Goal: Task Accomplishment & Management: Contribute content

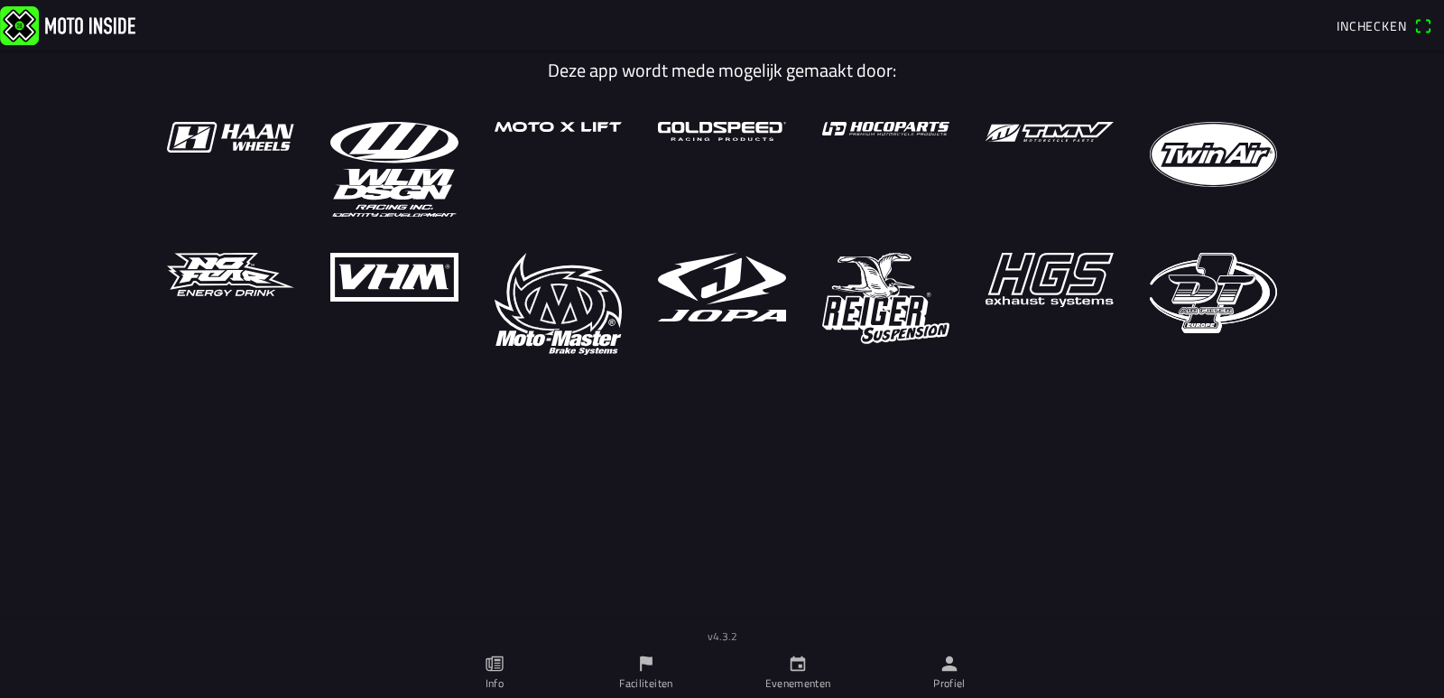
click at [647, 670] on icon "flag" at bounding box center [646, 664] width 20 height 20
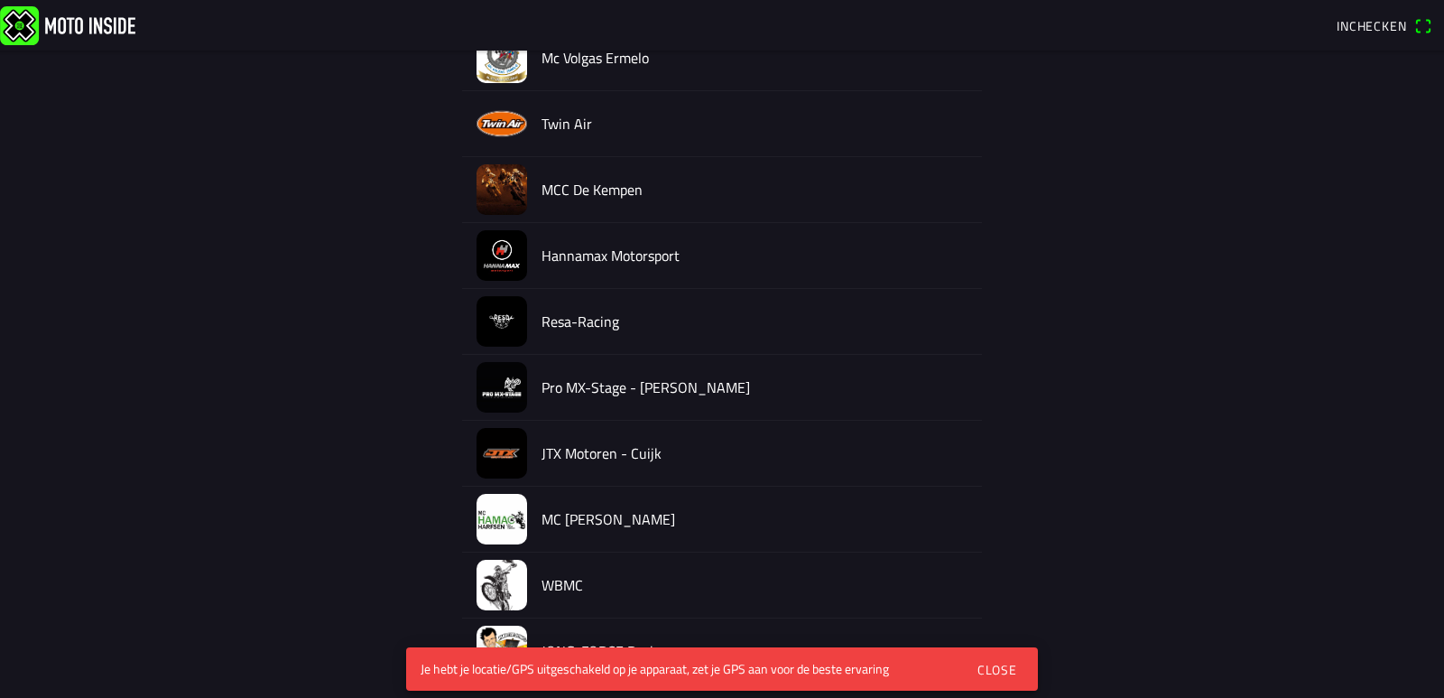
scroll to position [821, 0]
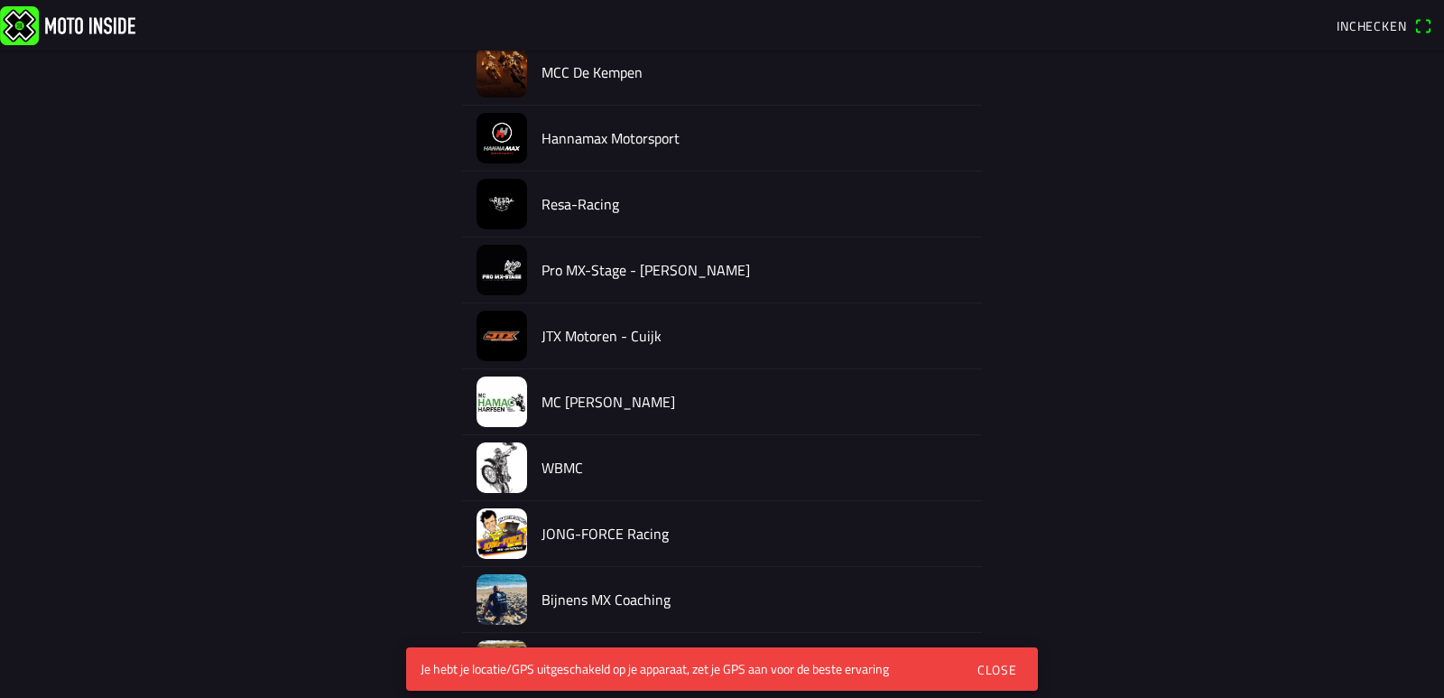
click at [562, 474] on h2 "WBMC" at bounding box center [755, 467] width 426 height 17
click at [517, 478] on img at bounding box center [502, 467] width 51 height 51
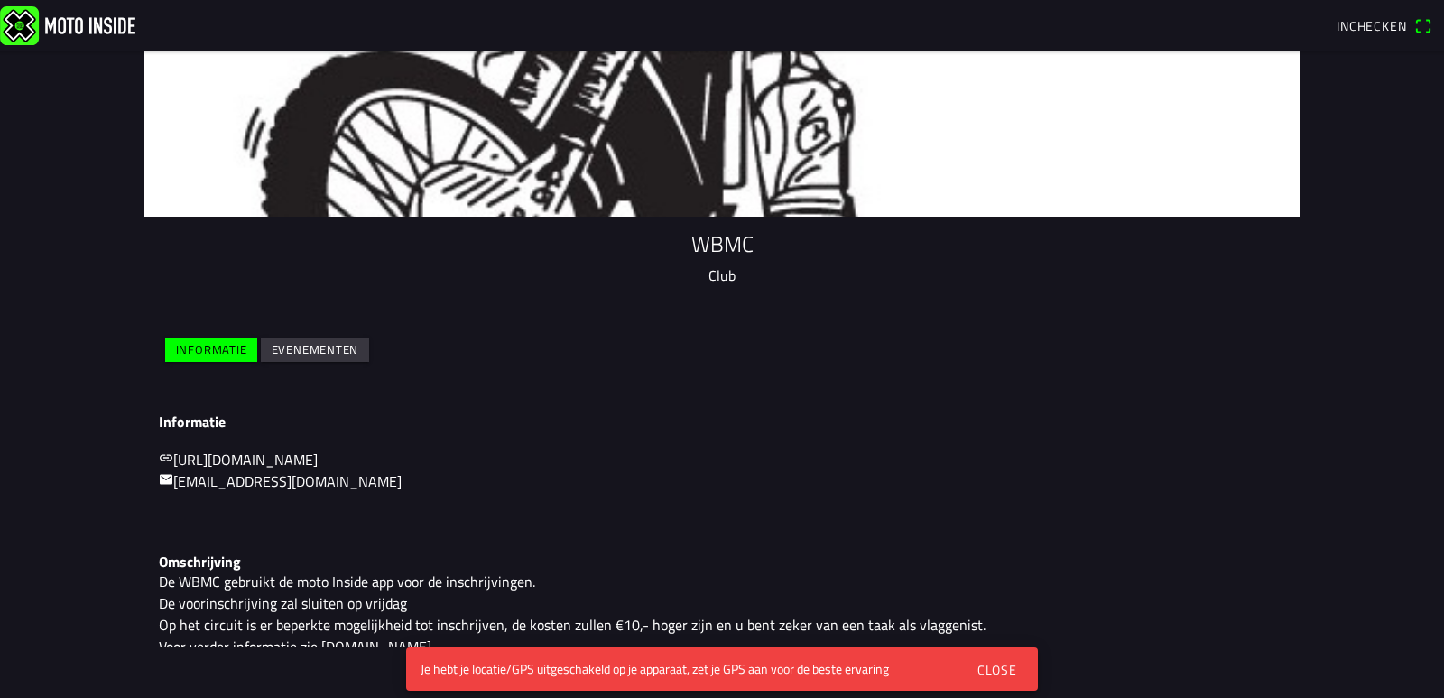
scroll to position [68, 0]
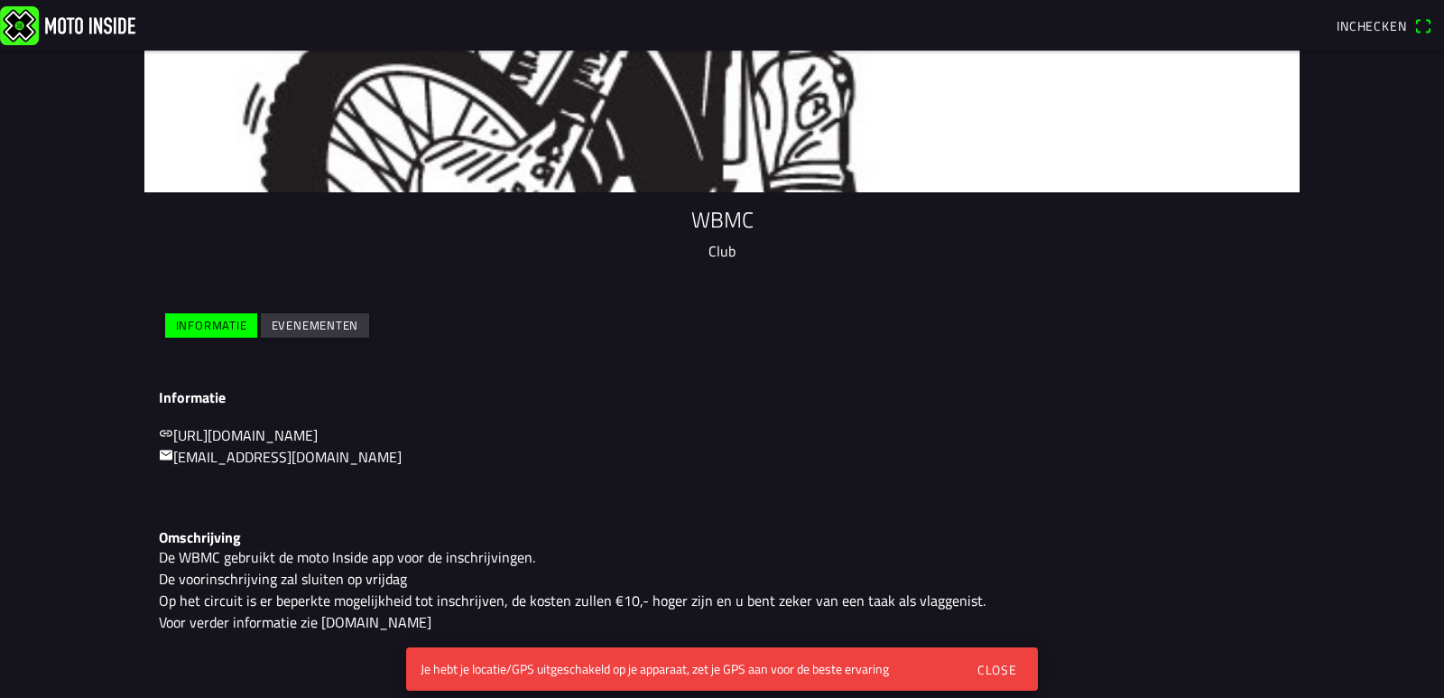
click at [0, 0] on slot "Evenementen" at bounding box center [0, 0] width 0 height 0
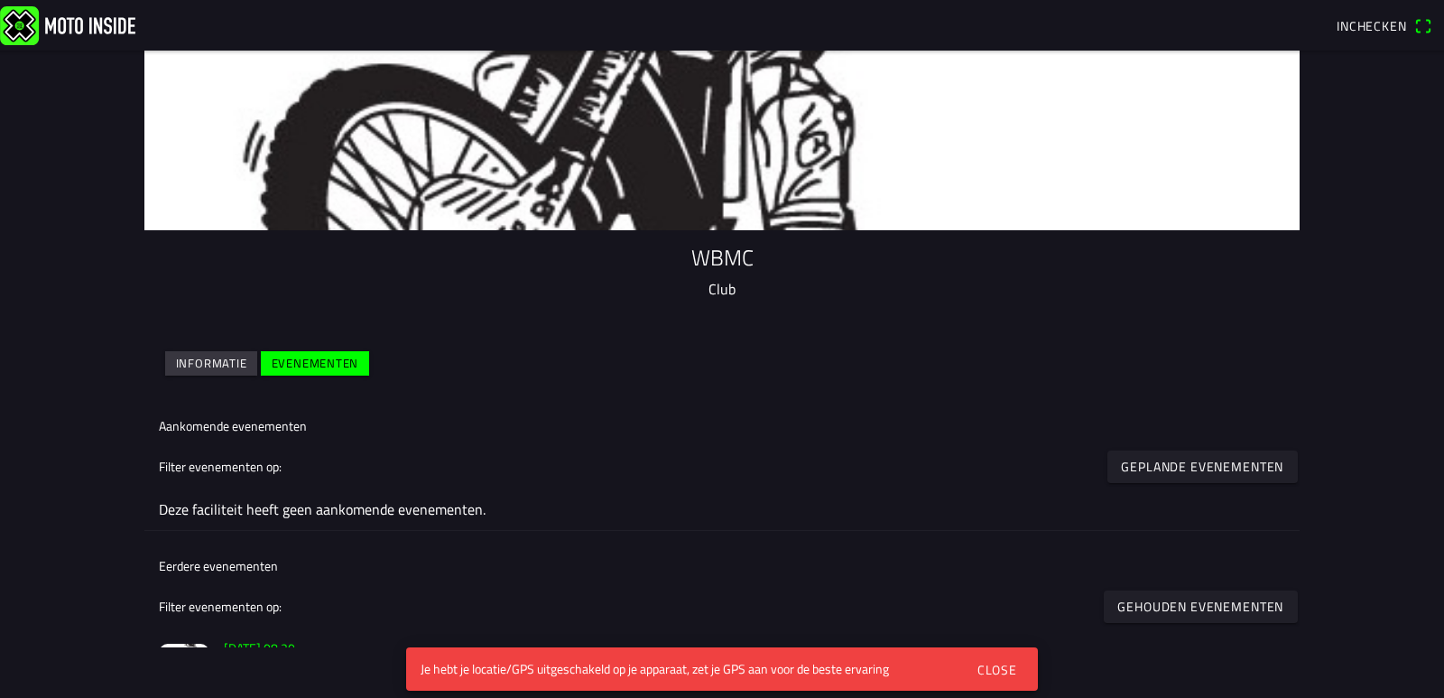
scroll to position [0, 0]
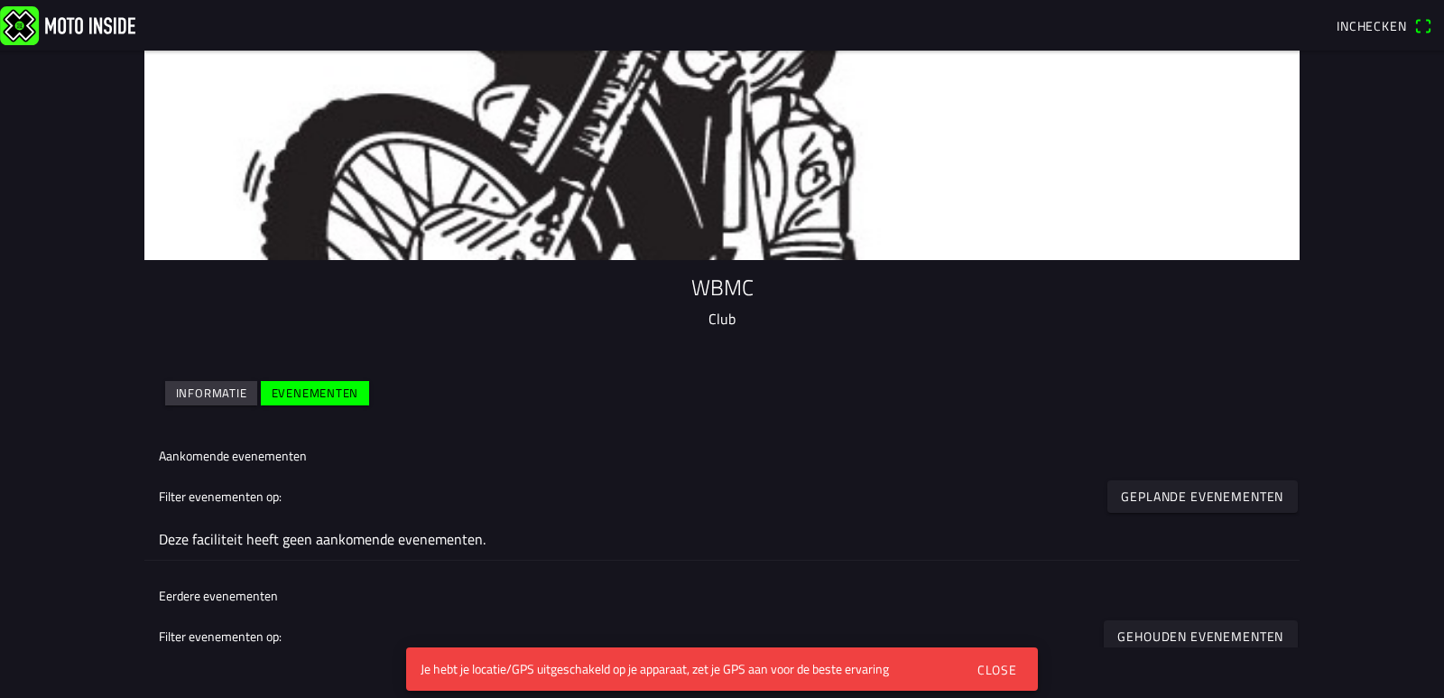
click at [1384, 18] on span "Inchecken" at bounding box center [1372, 25] width 70 height 19
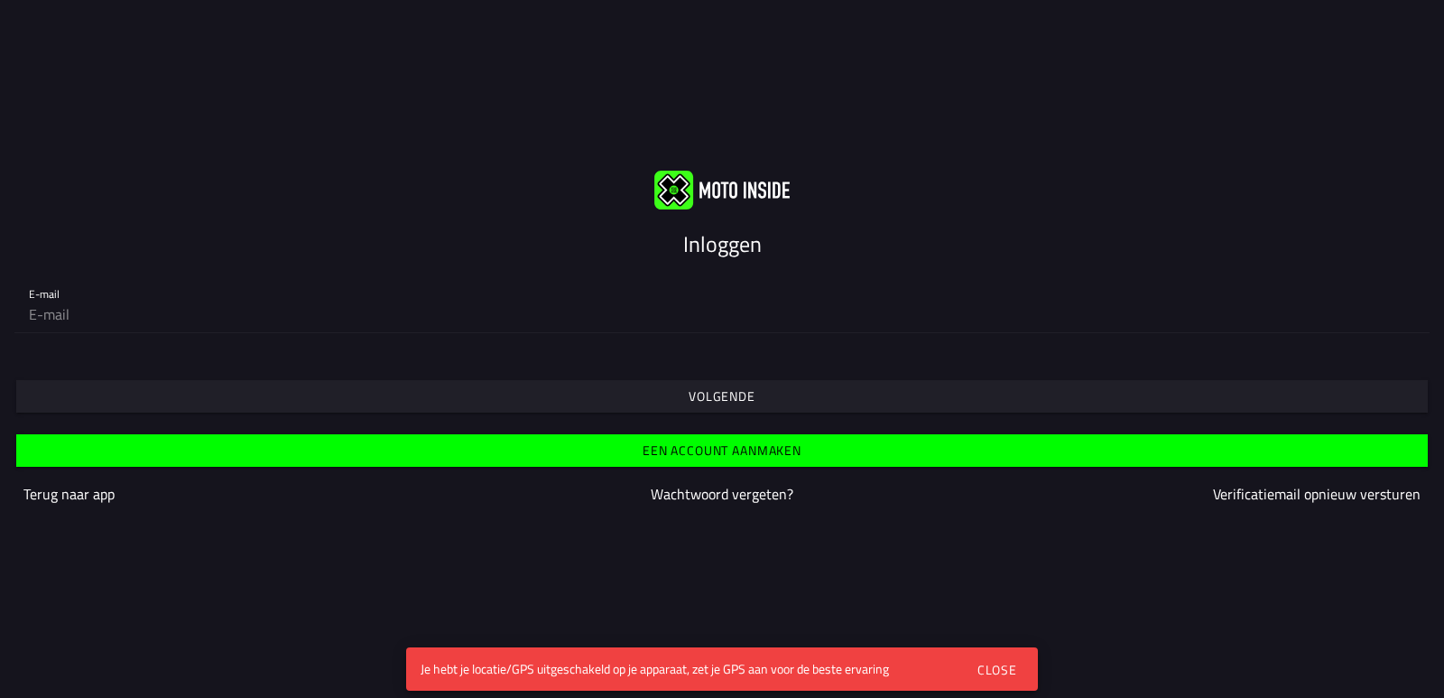
click at [0, 0] on slot "Inloggen" at bounding box center [0, 0] width 0 height 0
click at [105, 302] on input "email" at bounding box center [722, 314] width 1387 height 36
type input "[EMAIL_ADDRESS][DOMAIN_NAME]"
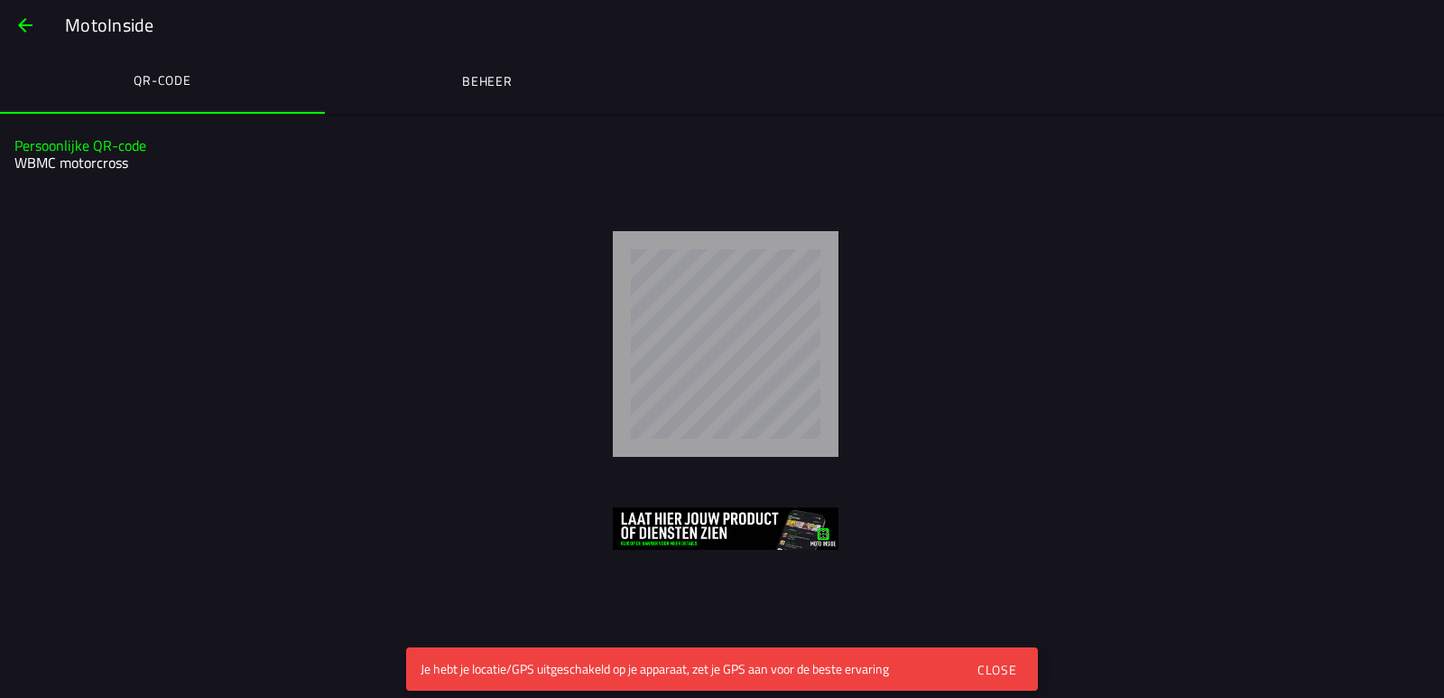
click at [21, 22] on span "button" at bounding box center [25, 25] width 22 height 43
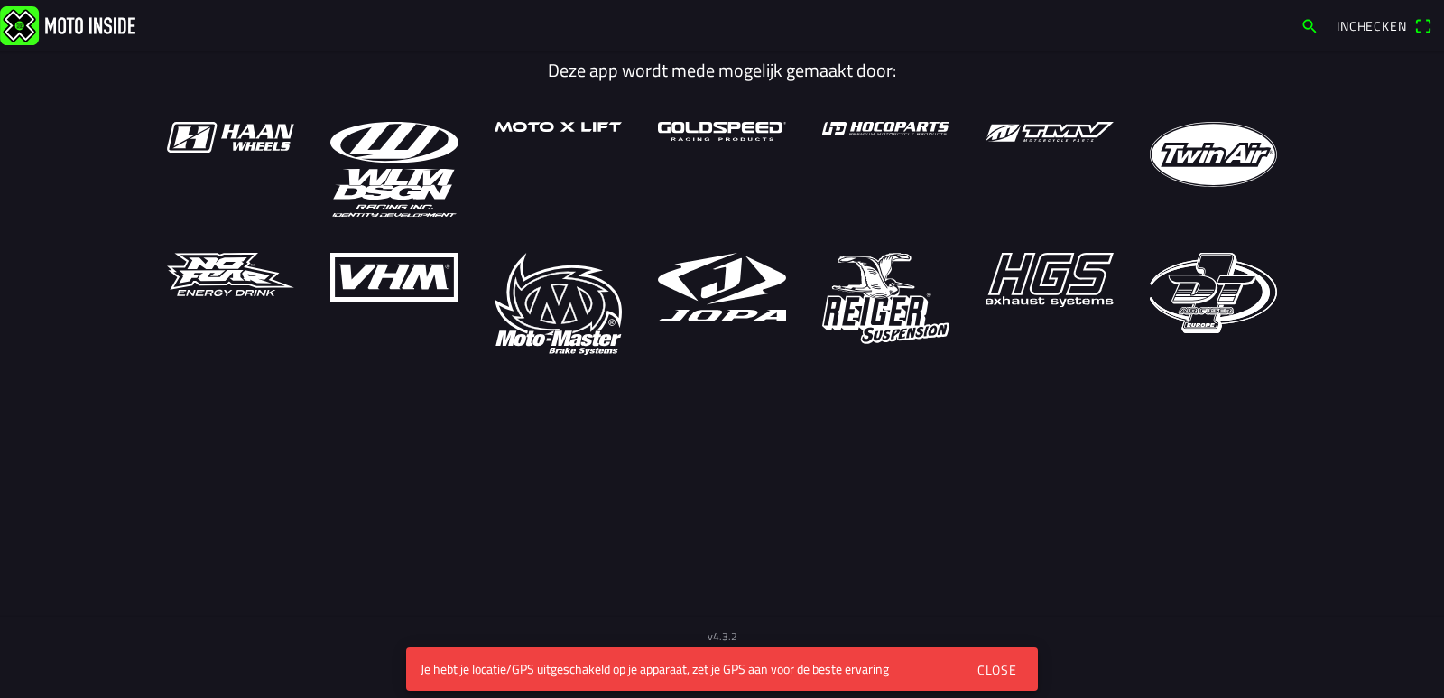
click at [997, 675] on div "Close" at bounding box center [998, 669] width 40 height 19
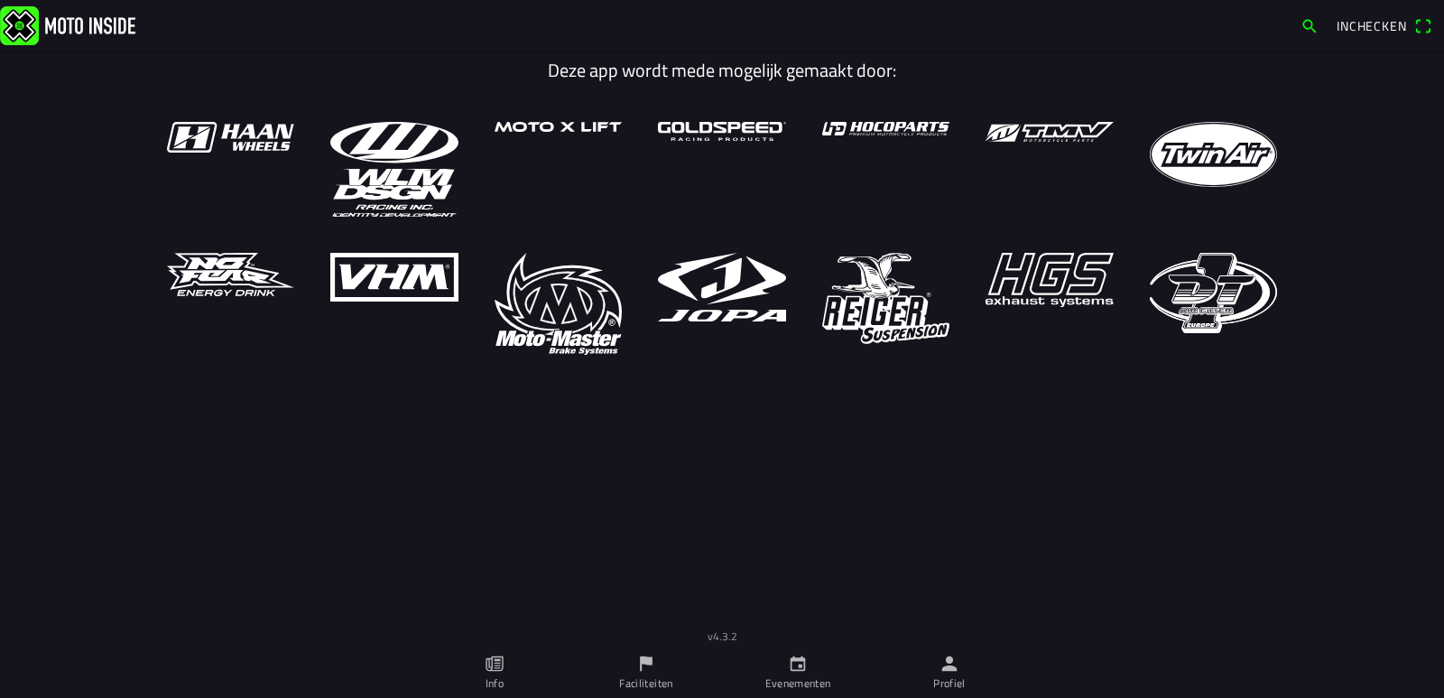
click at [645, 671] on icon "flag" at bounding box center [646, 664] width 20 height 20
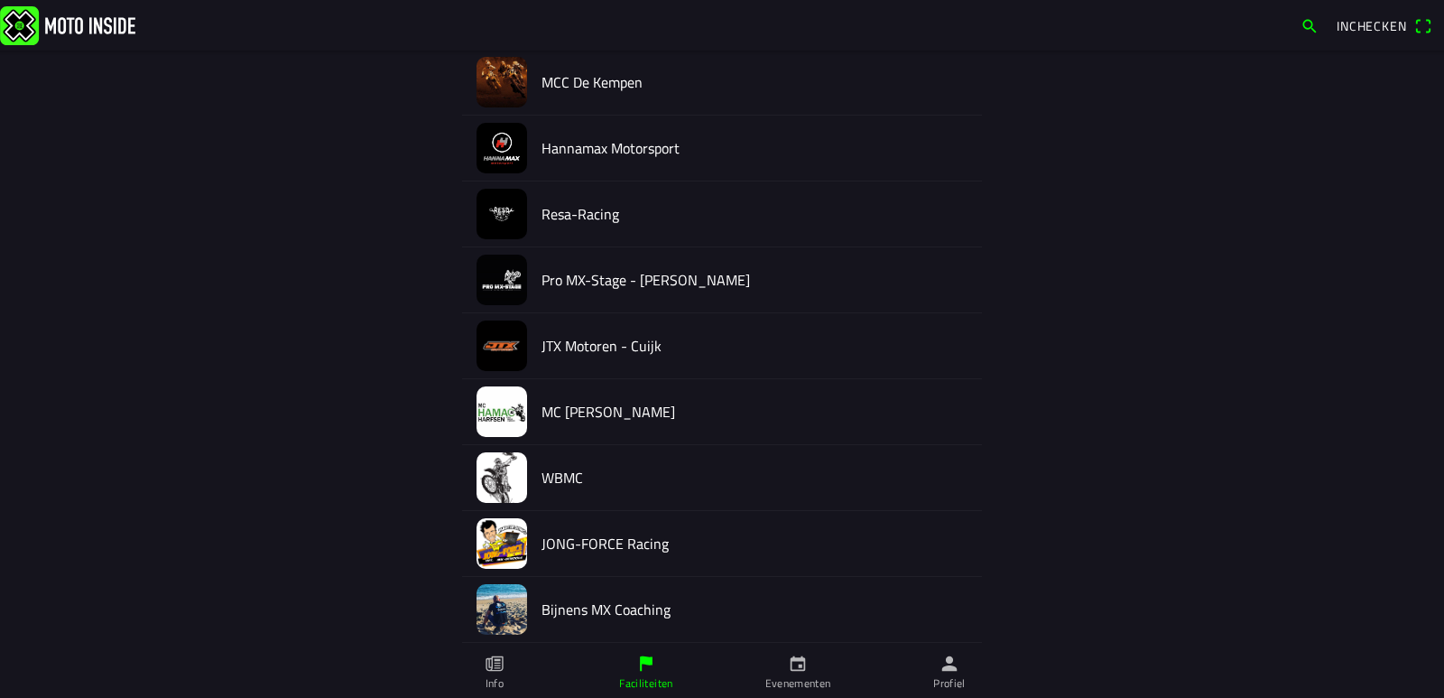
scroll to position [812, 0]
click at [501, 472] on img at bounding box center [502, 476] width 51 height 51
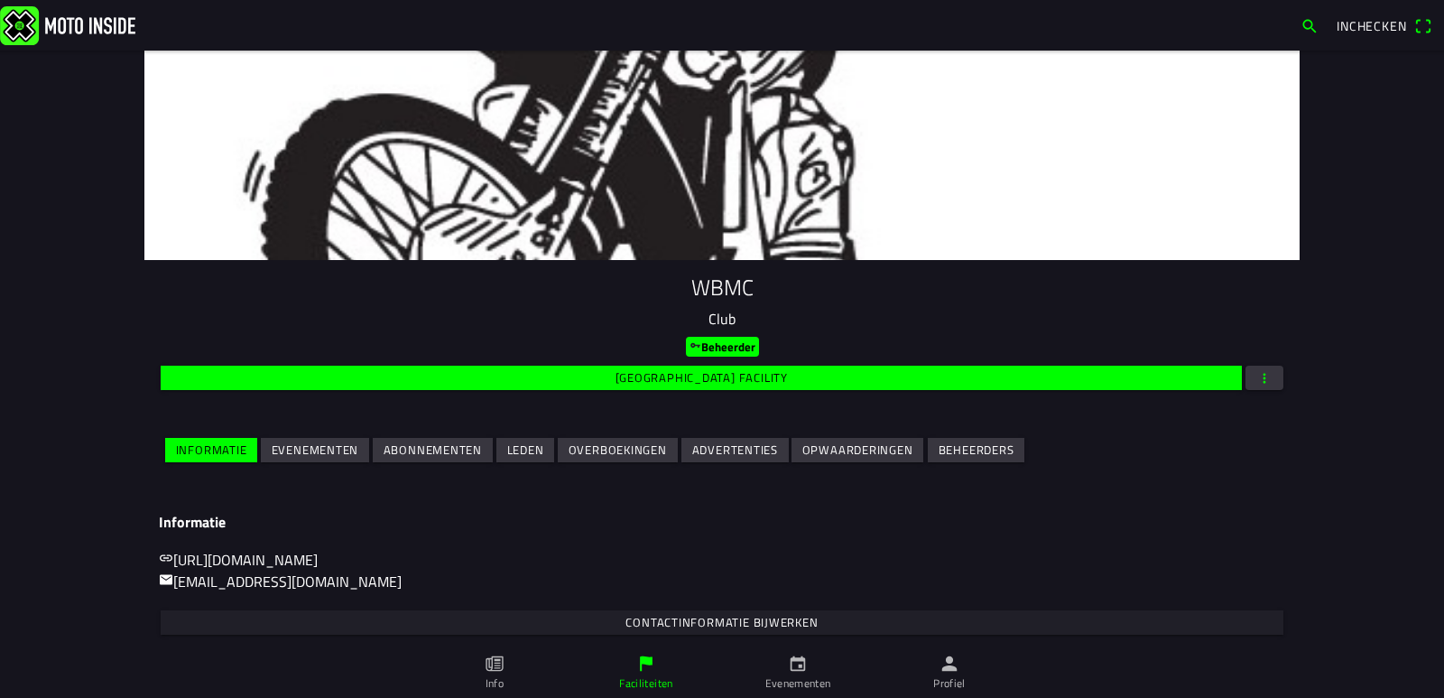
click at [0, 0] on slot "Evenementen" at bounding box center [0, 0] width 0 height 0
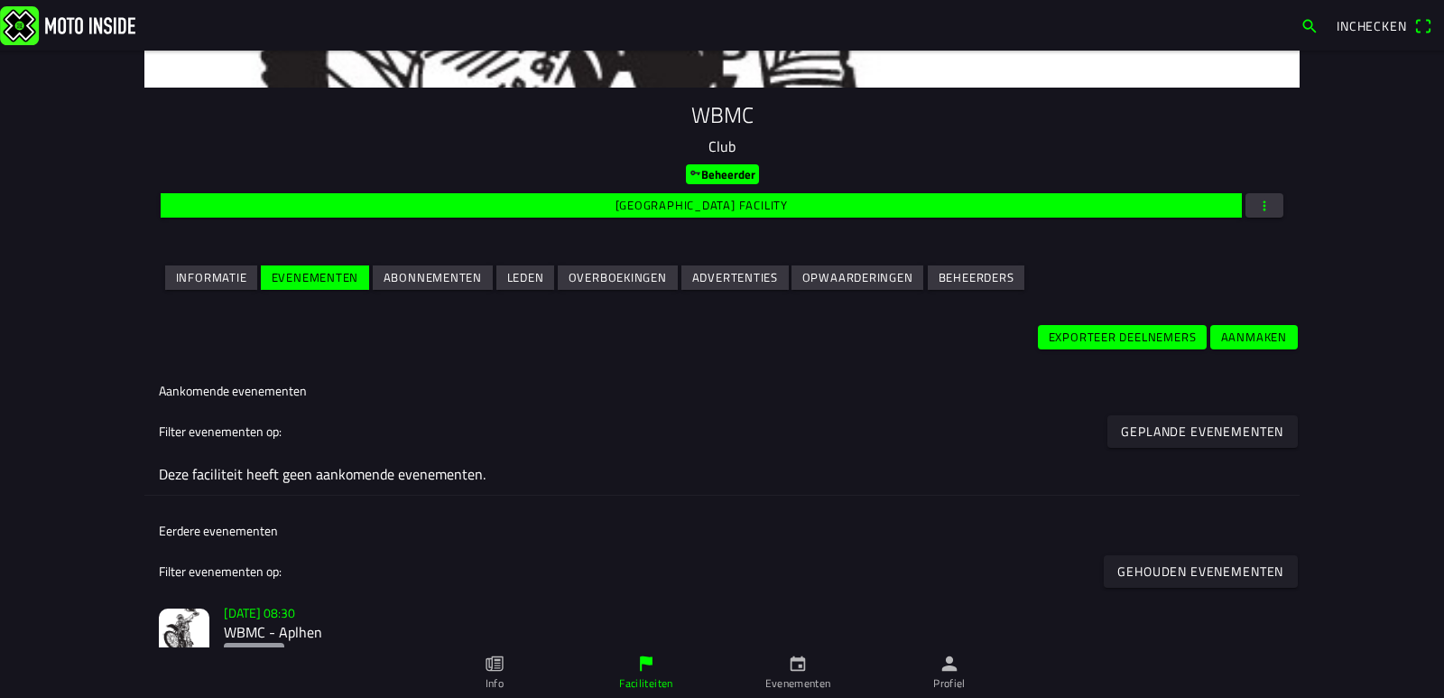
scroll to position [271, 0]
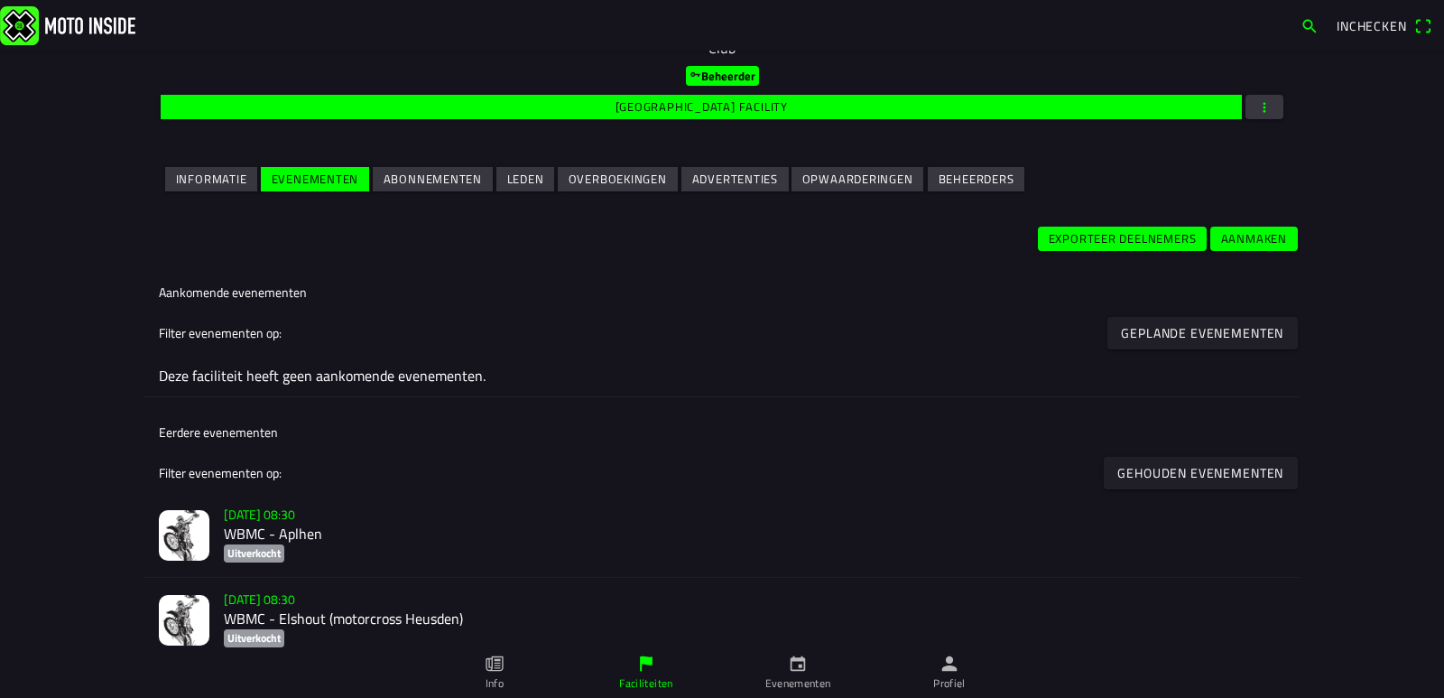
click at [0, 0] on slot "Aanmaken" at bounding box center [0, 0] width 0 height 0
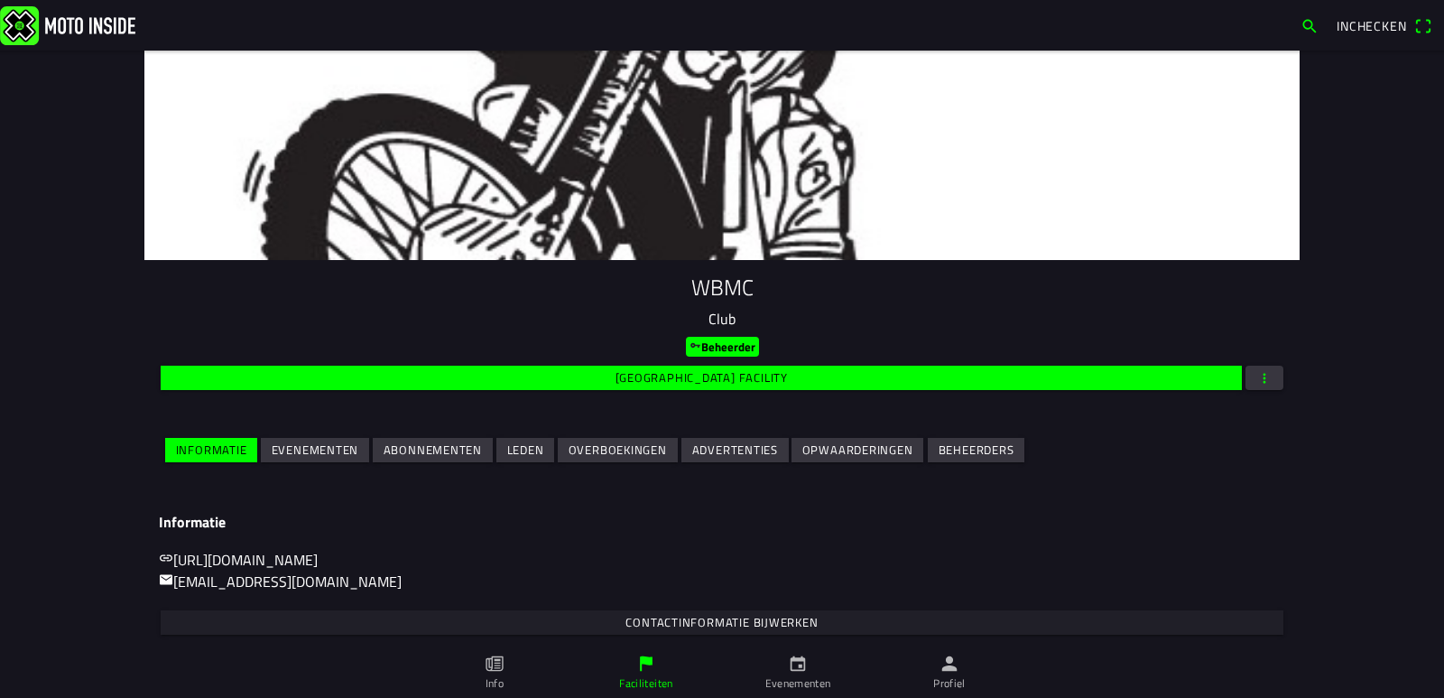
click at [0, 0] on slot "Evenementen" at bounding box center [0, 0] width 0 height 0
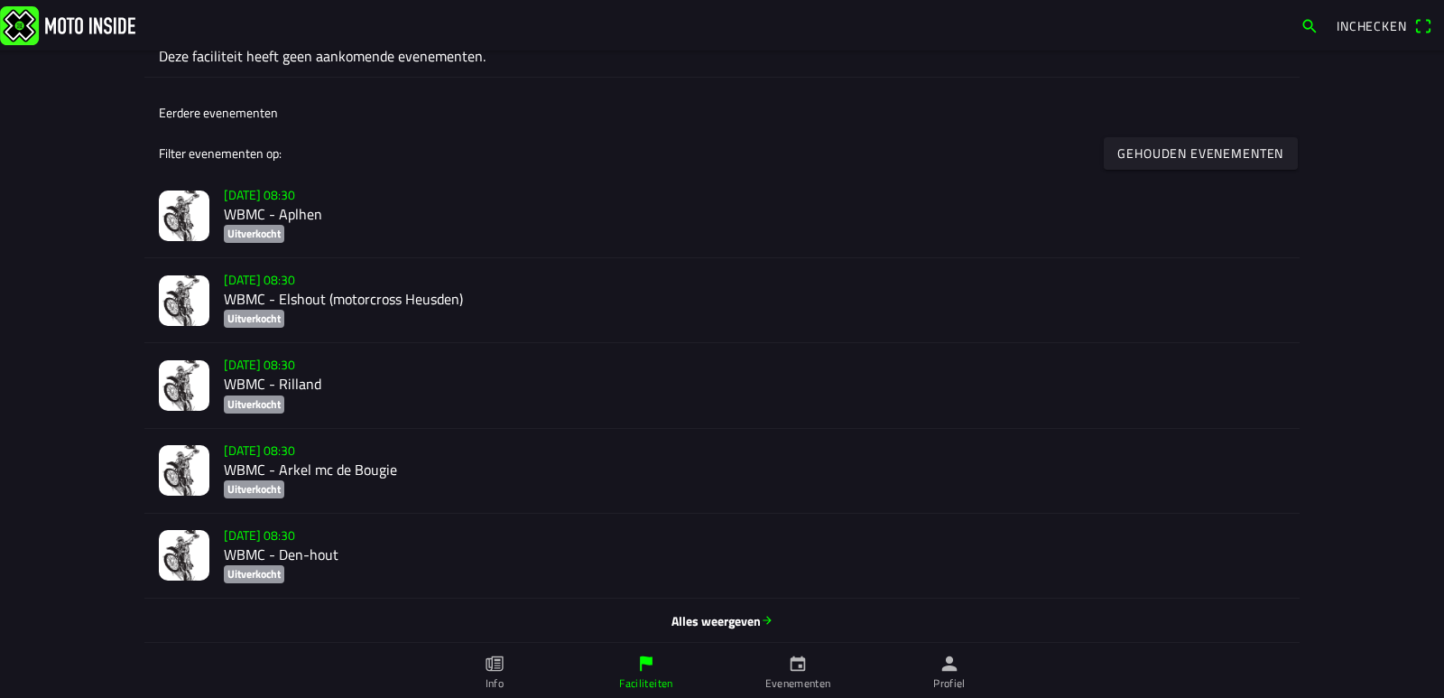
scroll to position [593, 0]
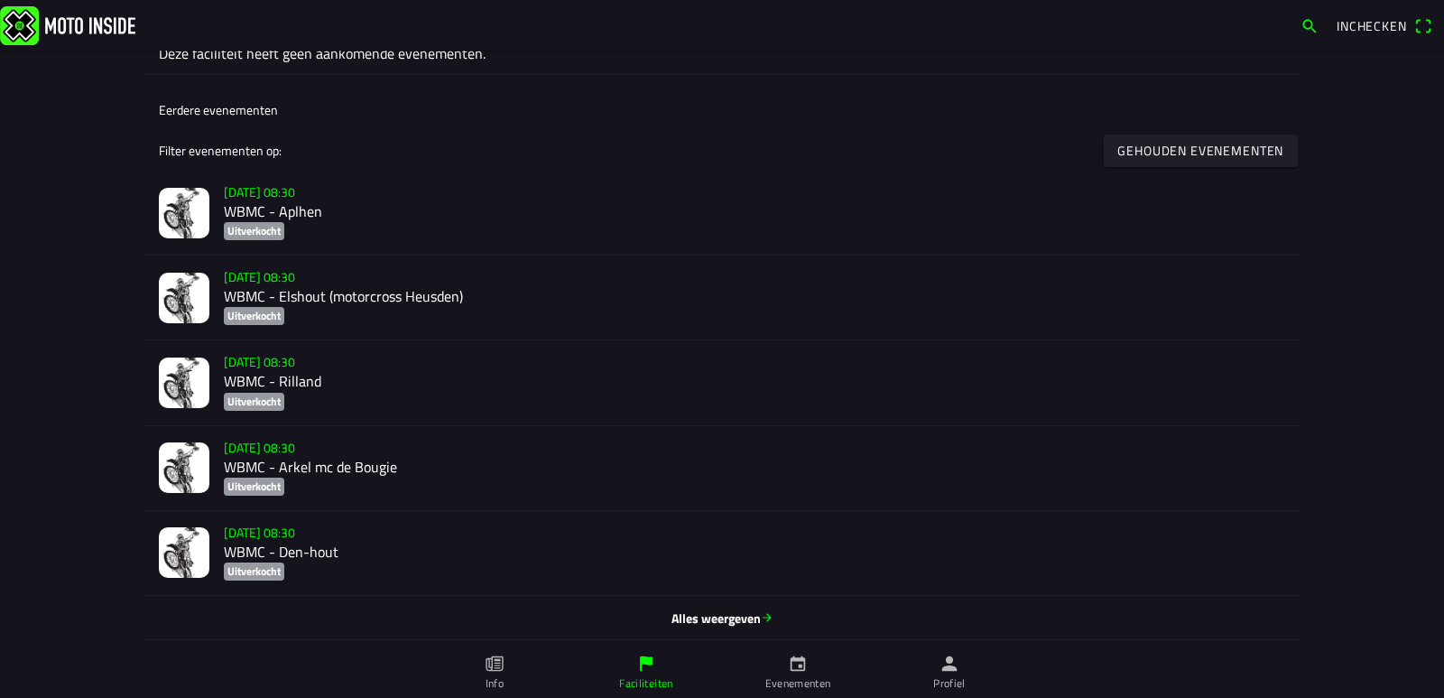
click at [744, 622] on span "Alles weergeven" at bounding box center [722, 617] width 1127 height 19
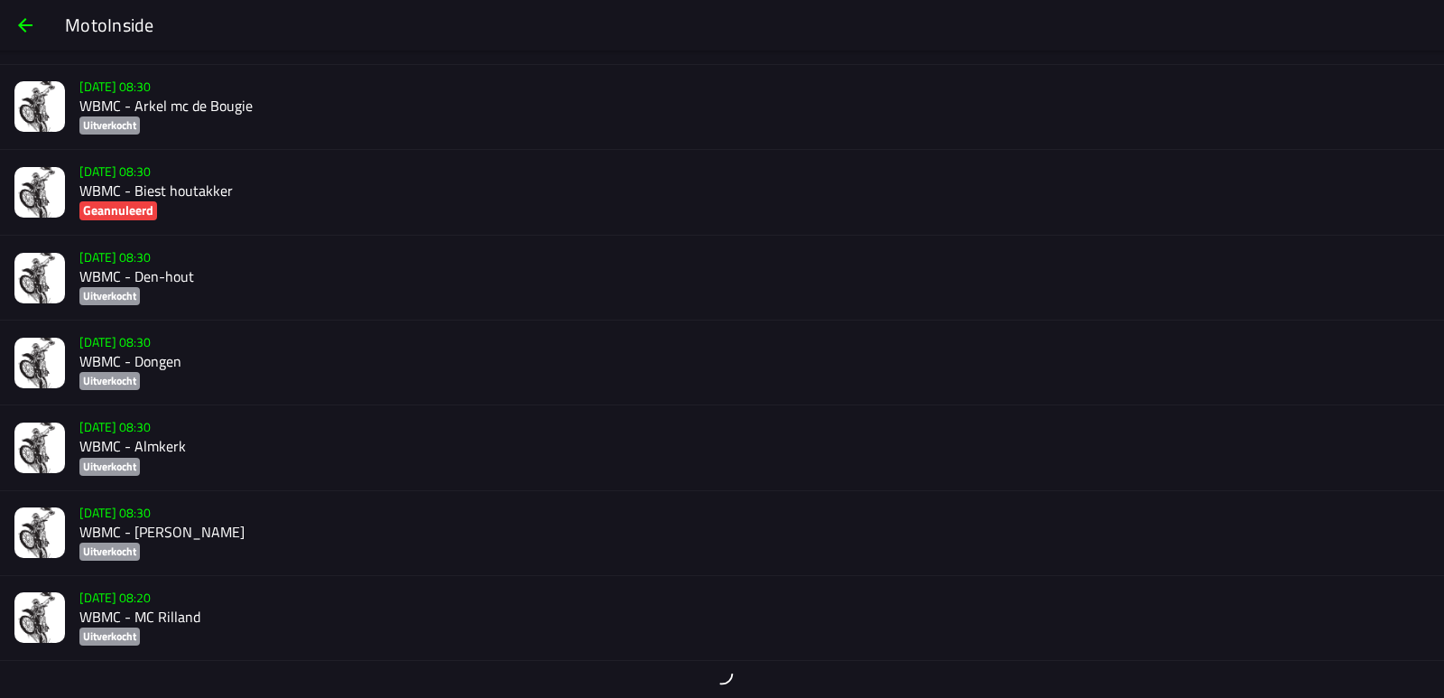
scroll to position [361, 0]
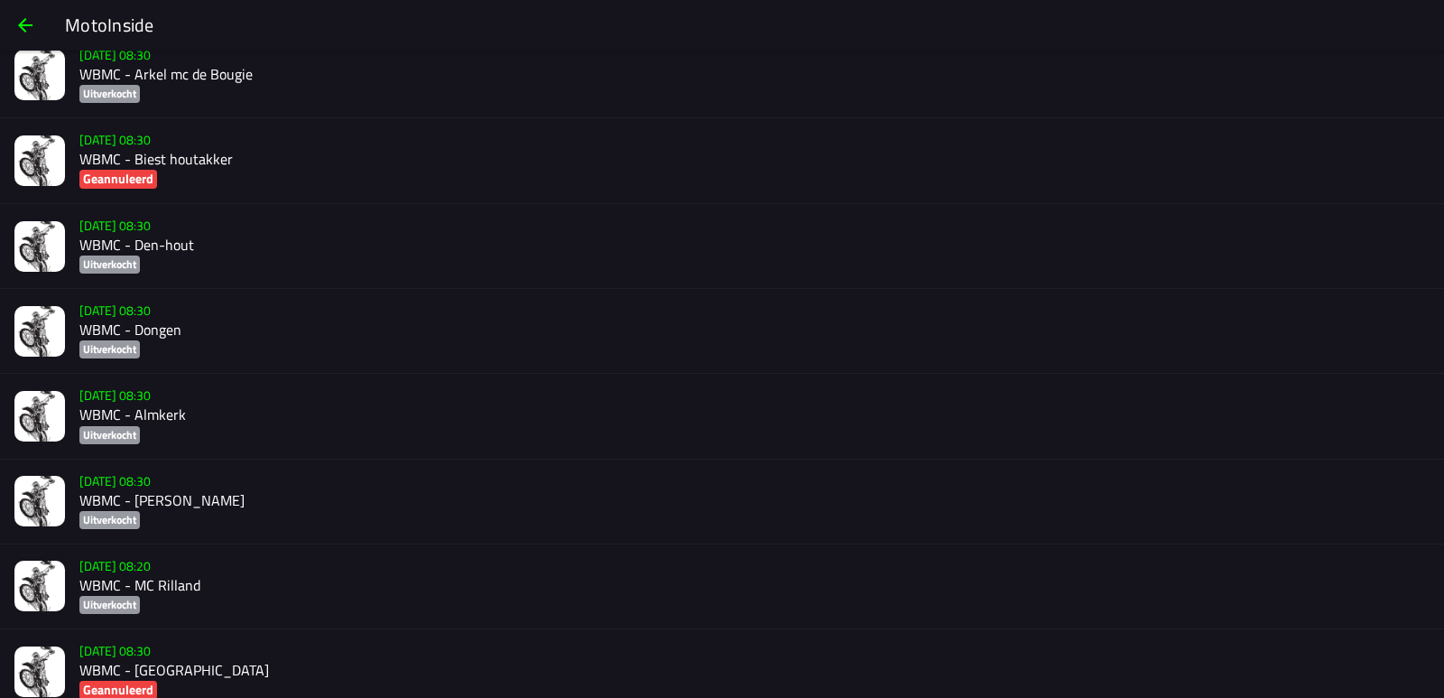
click at [136, 413] on h2 "WBMC - Almkerk" at bounding box center [754, 414] width 1350 height 17
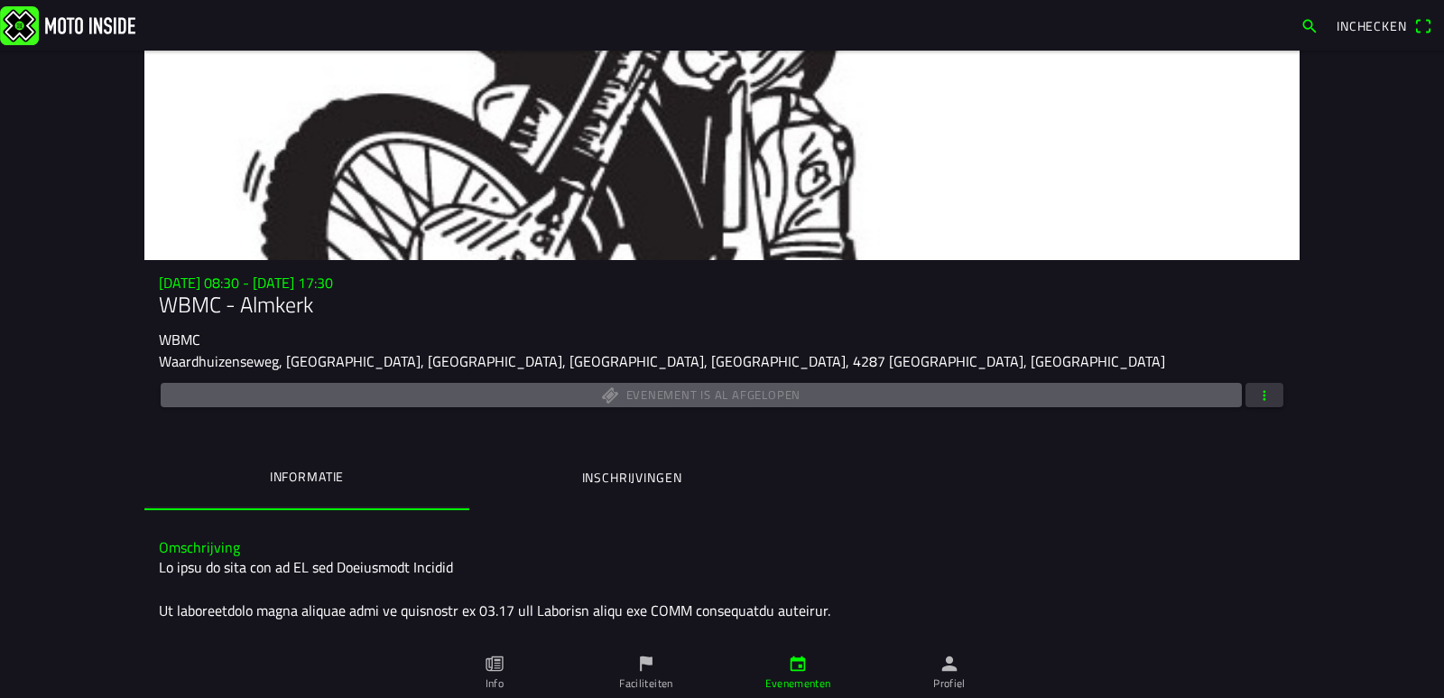
click at [1272, 396] on button "button" at bounding box center [1265, 395] width 38 height 24
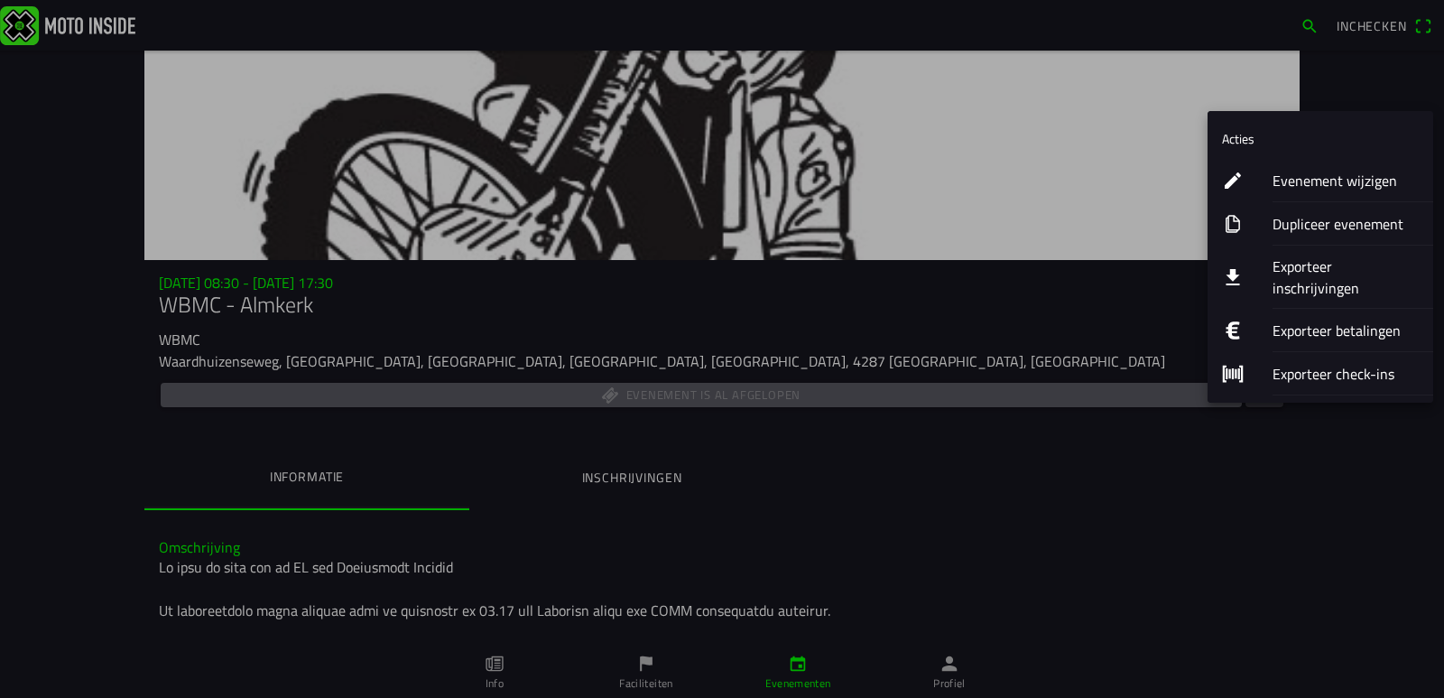
click at [1292, 227] on ion-label "Dupliceer evenement" at bounding box center [1346, 224] width 146 height 22
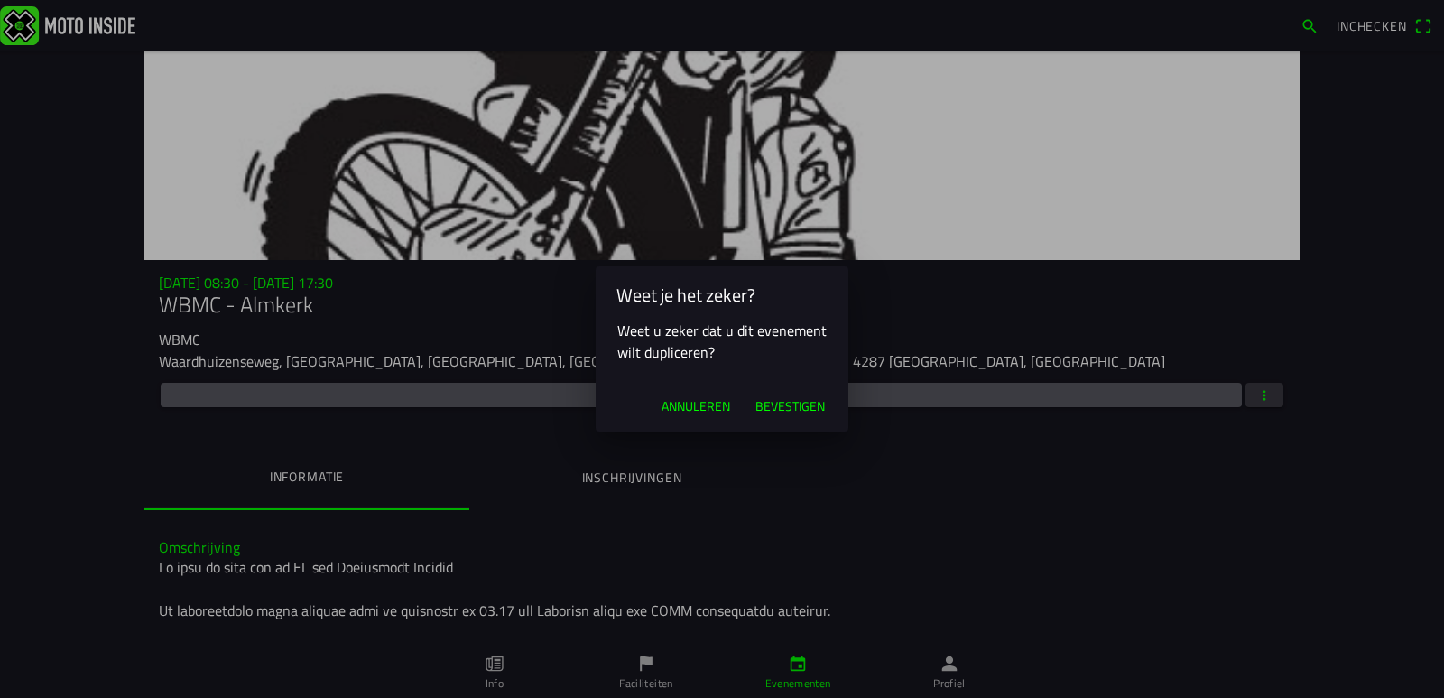
click at [793, 406] on span "Bevestigen" at bounding box center [791, 406] width 70 height 18
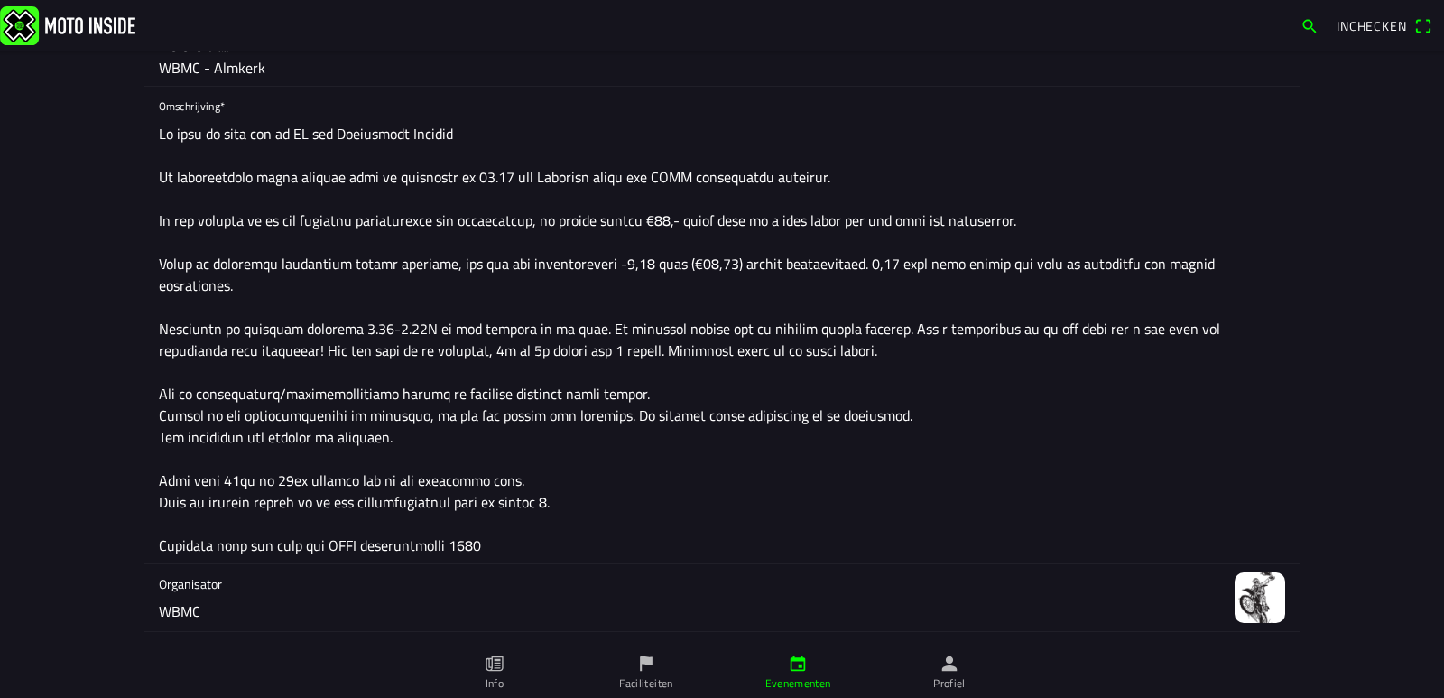
scroll to position [271, 0]
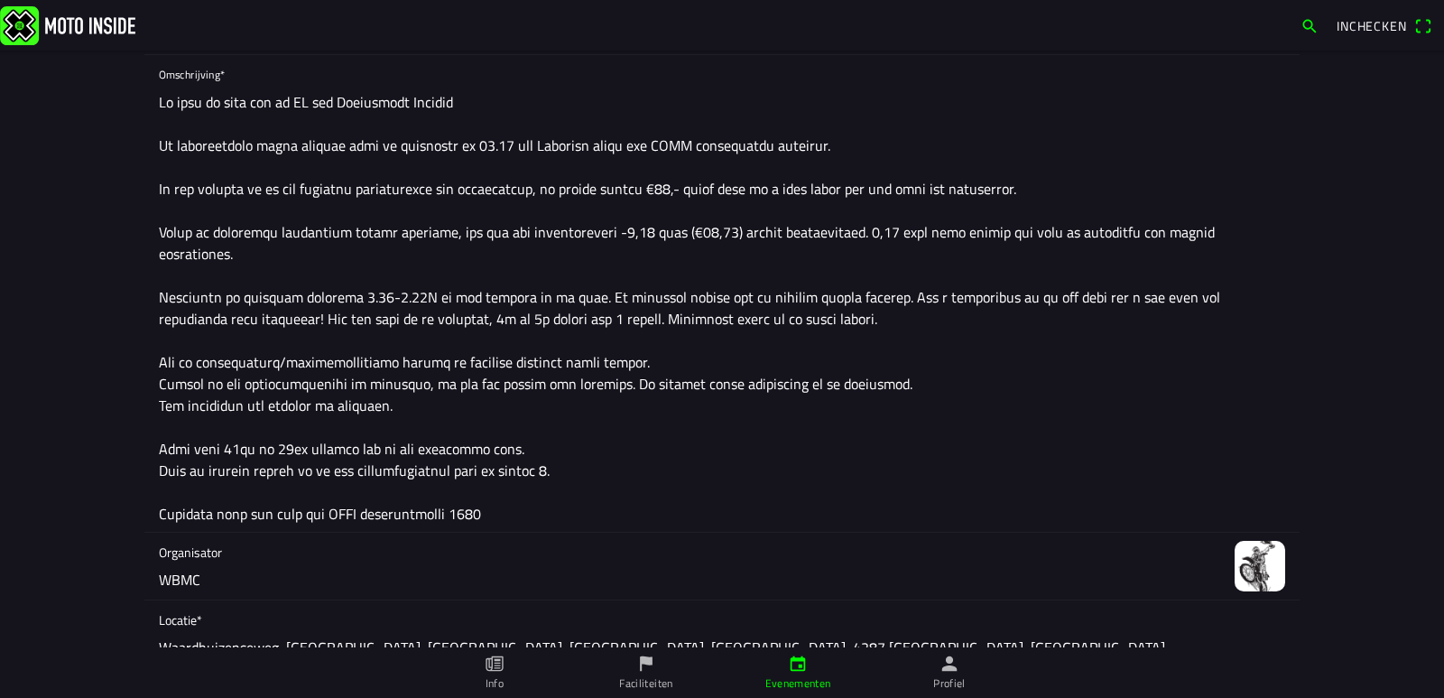
click at [515, 496] on textarea at bounding box center [722, 308] width 1127 height 448
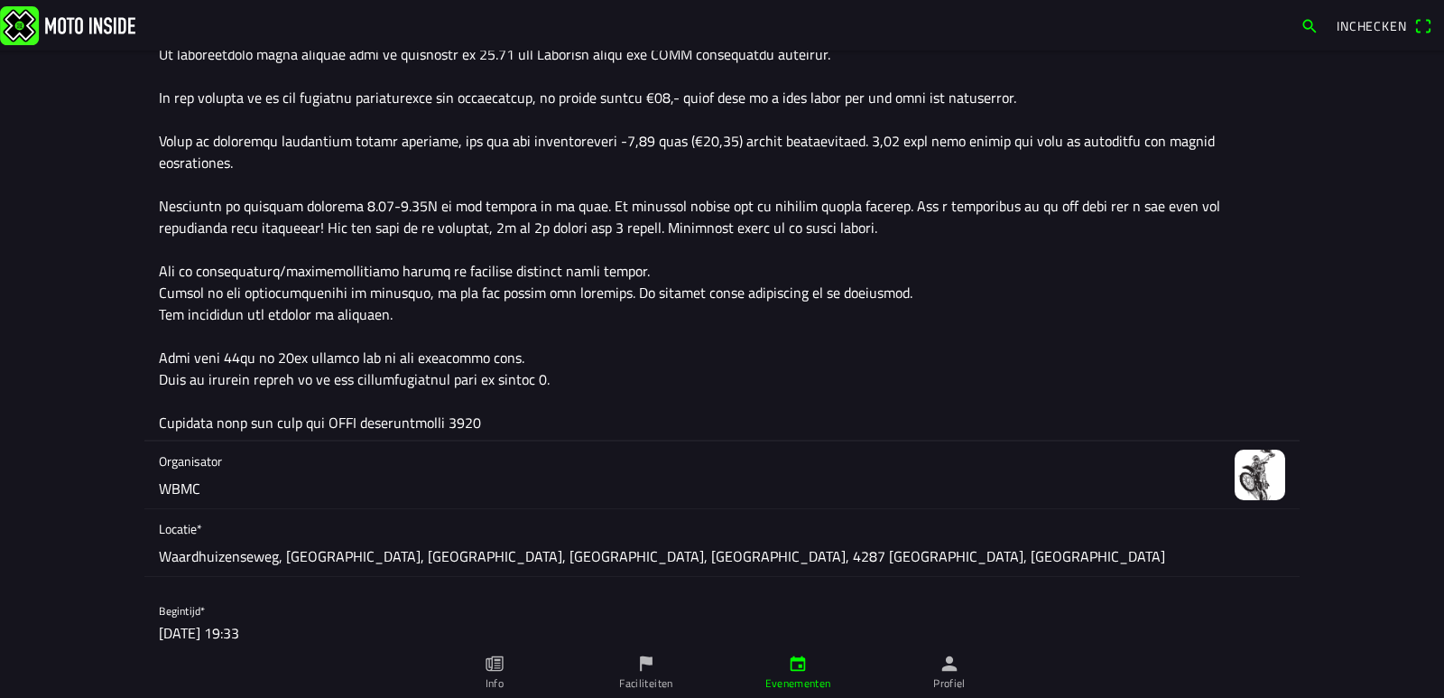
scroll to position [451, 0]
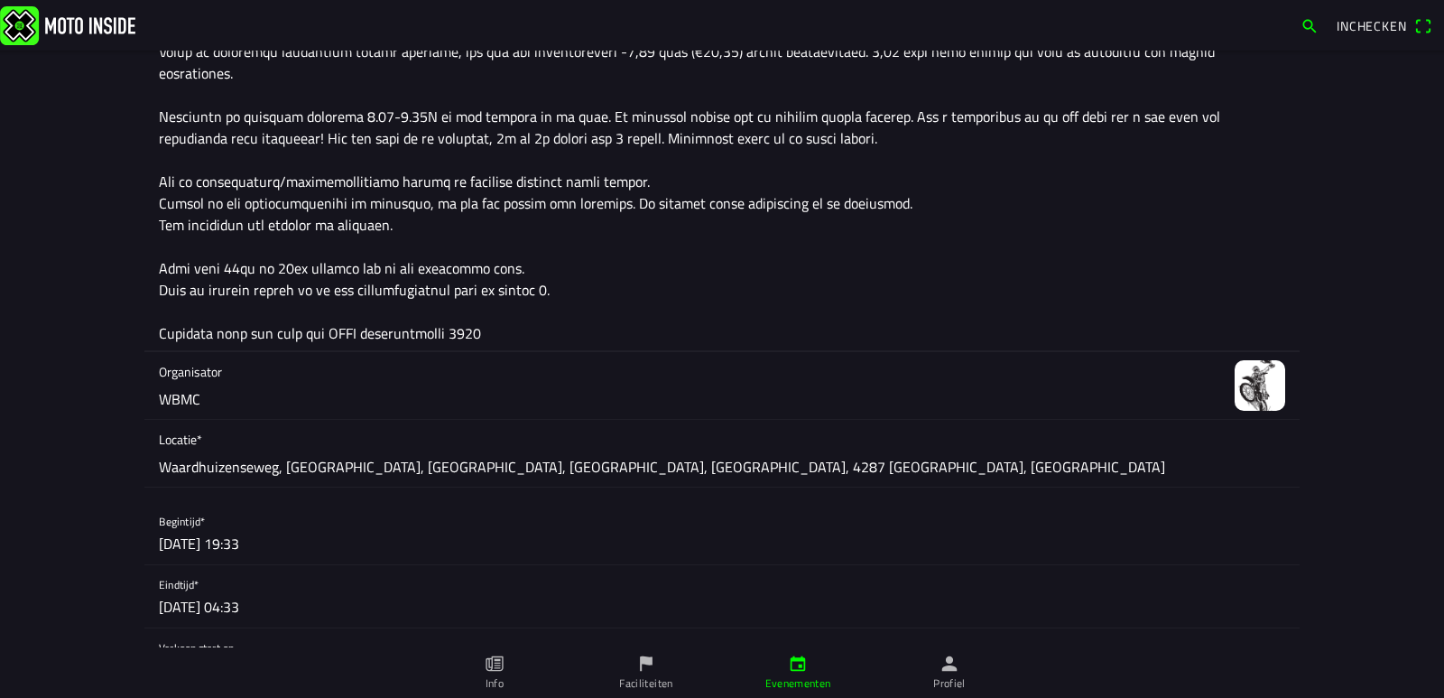
type textarea "Lo ipsu do sita con ad EL sed Doeiusmodt Incidid Ut laboreetdolo magna aliquae …"
click at [232, 539] on button "button" at bounding box center [729, 533] width 1141 height 62
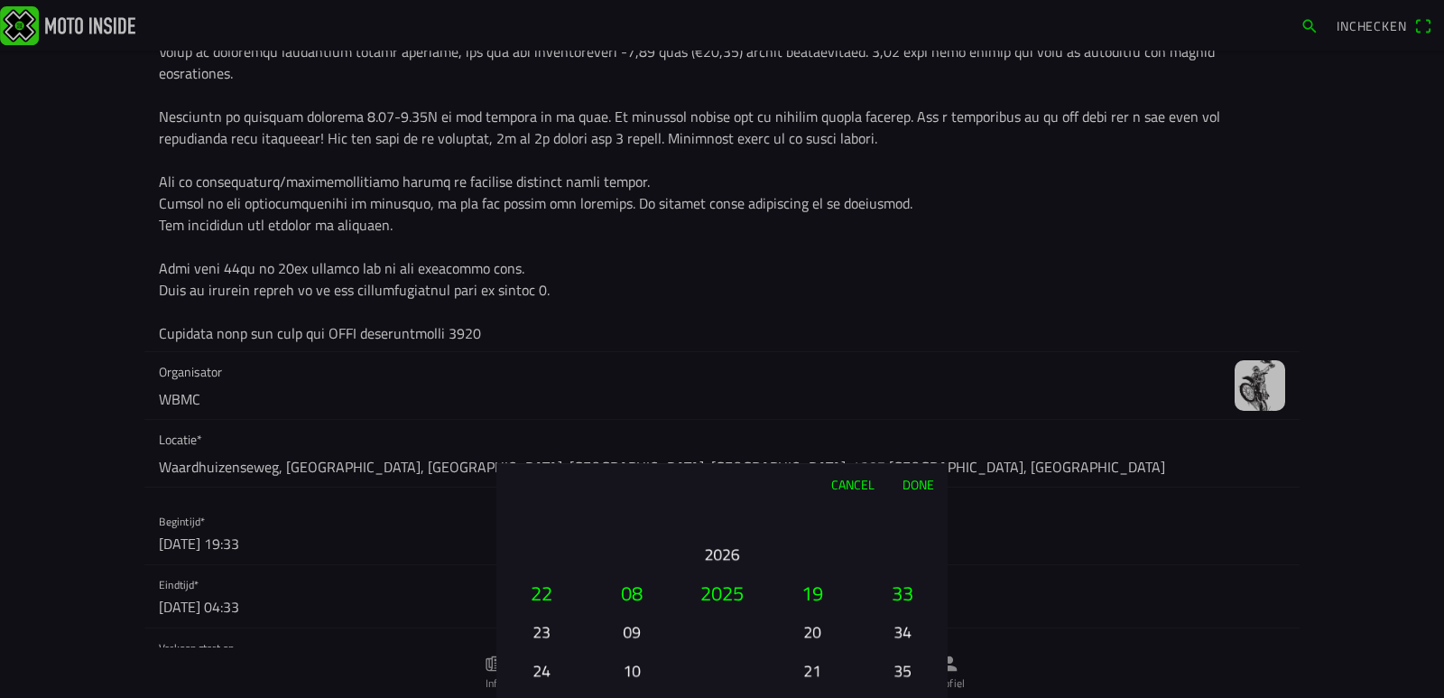
click at [636, 629] on button "09" at bounding box center [631, 632] width 61 height 32
click at [544, 515] on button "20" at bounding box center [541, 515] width 61 height 32
click at [816, 509] on button "17" at bounding box center [812, 515] width 61 height 32
click at [816, 509] on button "15" at bounding box center [812, 515] width 61 height 32
click at [816, 509] on button "13" at bounding box center [812, 515] width 61 height 32
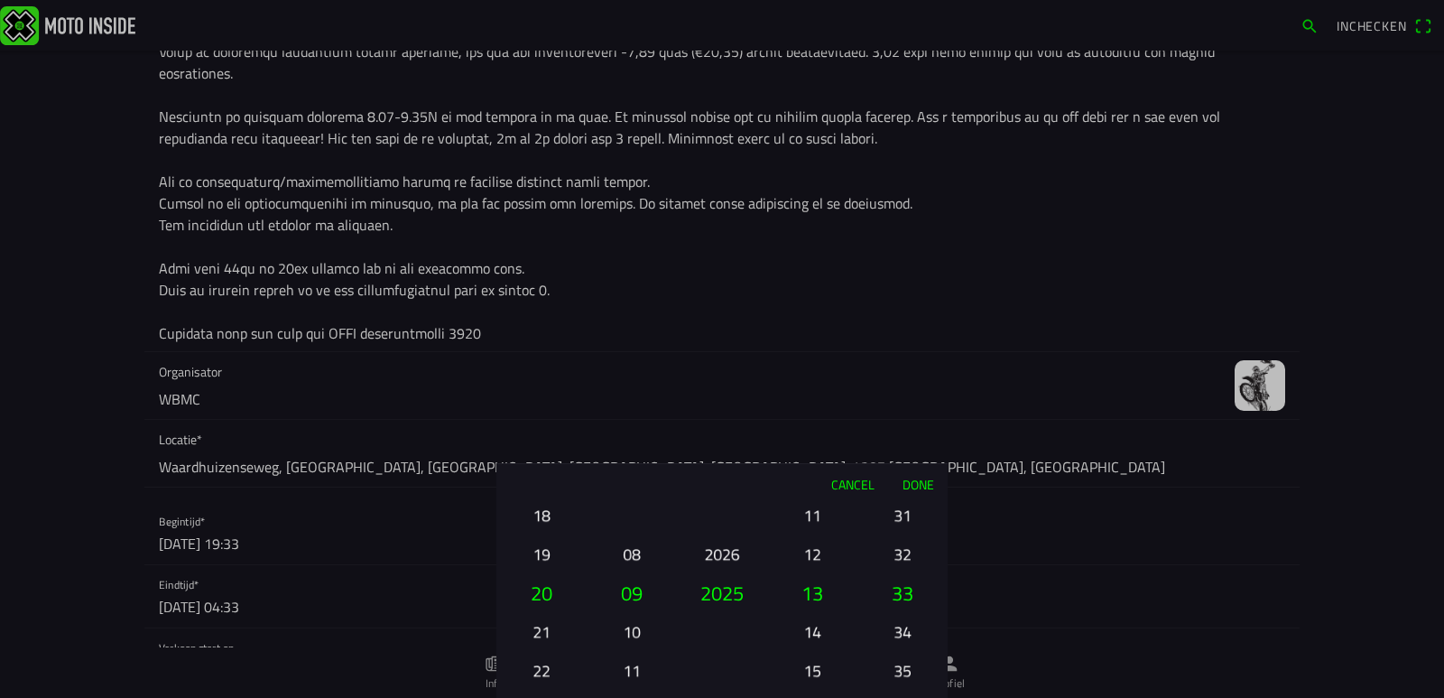
click at [816, 573] on div "00 01 02 03 04 05 06 07 08 09 10 11 12 13 14 15 16 17 18 19 20 21 22 23" at bounding box center [812, 670] width 76 height 194
click at [816, 509] on button "09" at bounding box center [812, 515] width 61 height 32
click at [816, 509] on button "07" at bounding box center [812, 515] width 61 height 32
click at [825, 635] on button "08" at bounding box center [812, 632] width 61 height 32
click at [896, 519] on button "31" at bounding box center [902, 515] width 61 height 32
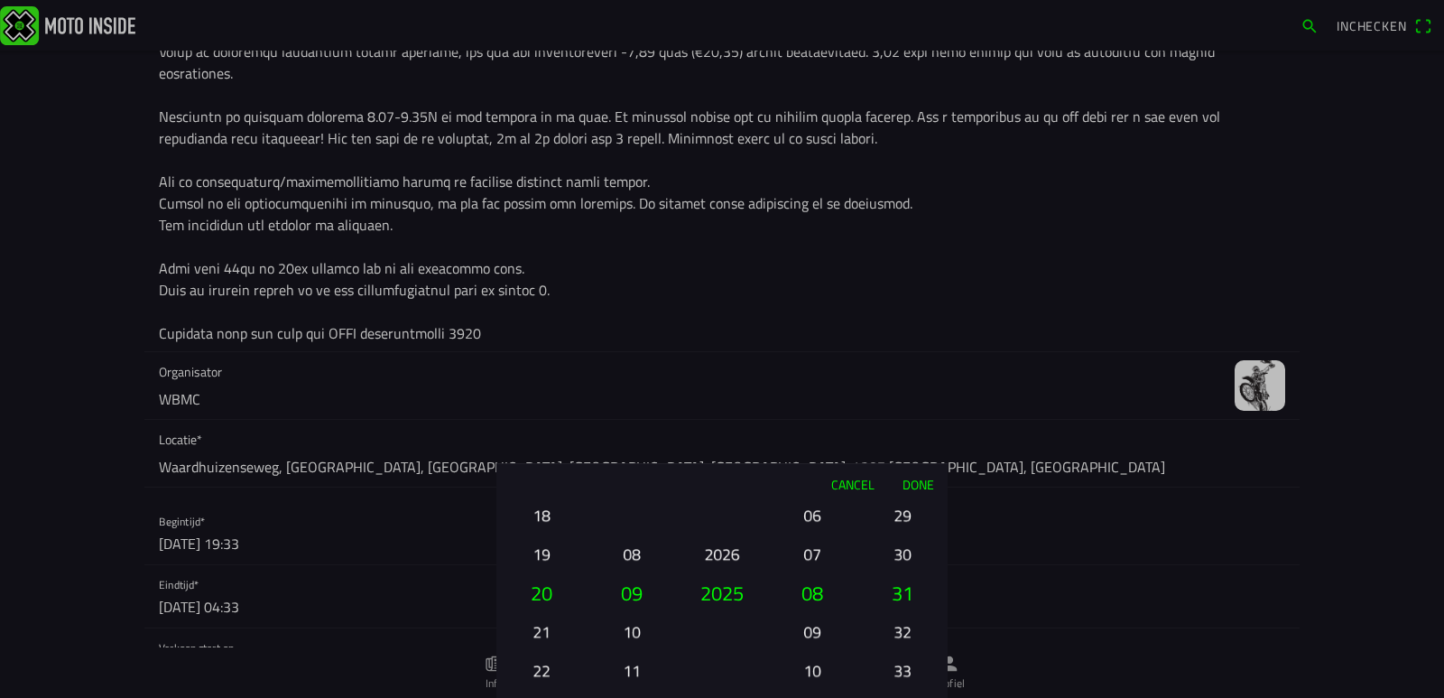
click at [915, 554] on button "30" at bounding box center [902, 554] width 61 height 32
click at [922, 485] on button "Done" at bounding box center [918, 484] width 60 height 40
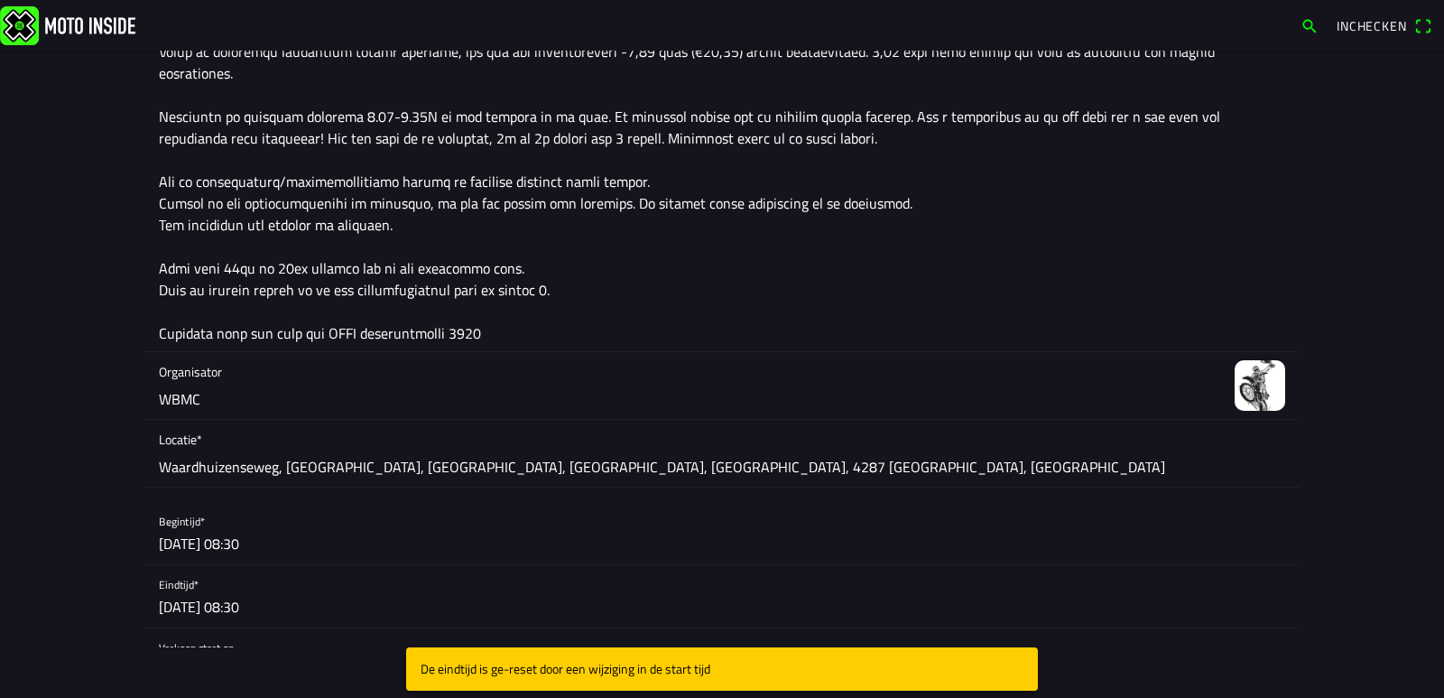
click at [255, 608] on button "button" at bounding box center [729, 596] width 1141 height 62
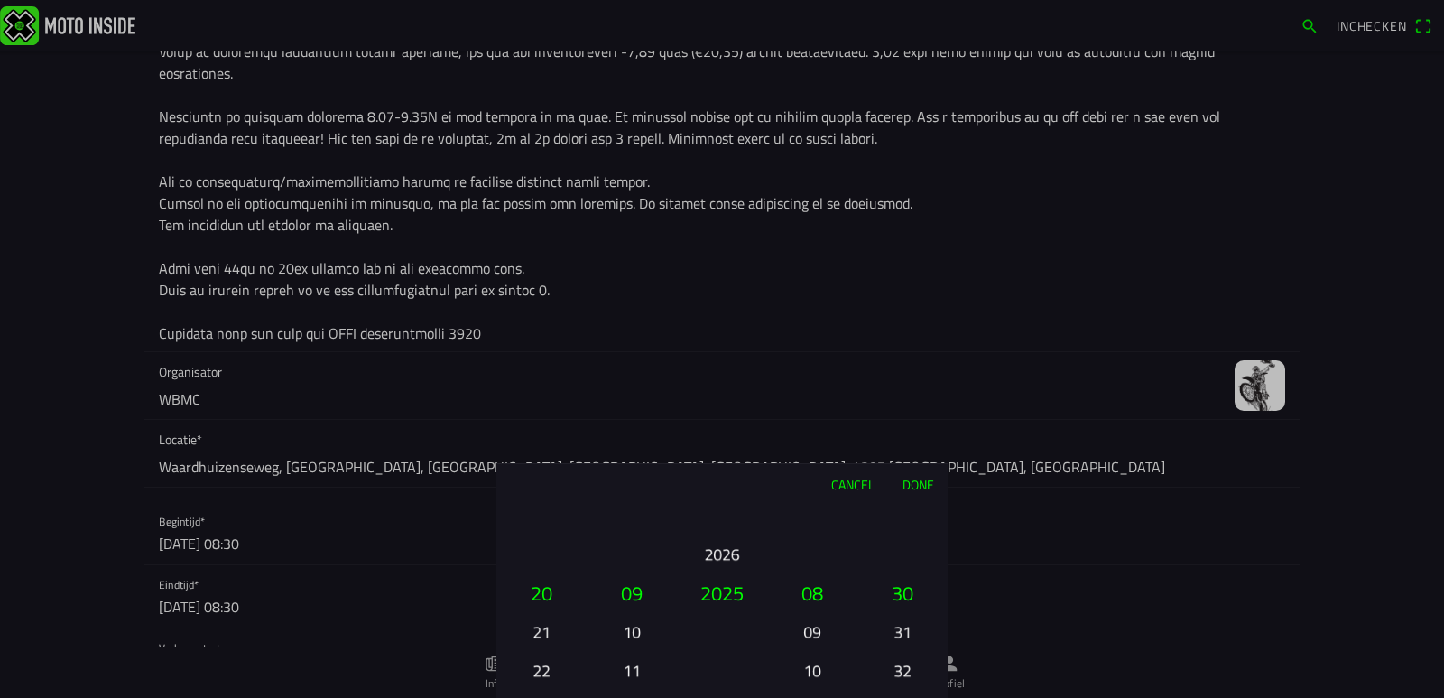
click at [820, 667] on button "10" at bounding box center [812, 670] width 61 height 32
click at [820, 667] on ion-picker-column "00 01 02 03 04 05 06 07 08 09 10 11 12 13 14 15 16 17 18 19 20 21 22 23" at bounding box center [812, 601] width 90 height 194
click at [820, 667] on div "00 01 02 03 04 05 06 07 08 09 10 11 12 13 14 15 16 17 18 19 20 21 22 23" at bounding box center [812, 670] width 76 height 194
click at [820, 667] on button "16" at bounding box center [812, 670] width 61 height 32
click at [820, 635] on button "17" at bounding box center [812, 632] width 61 height 32
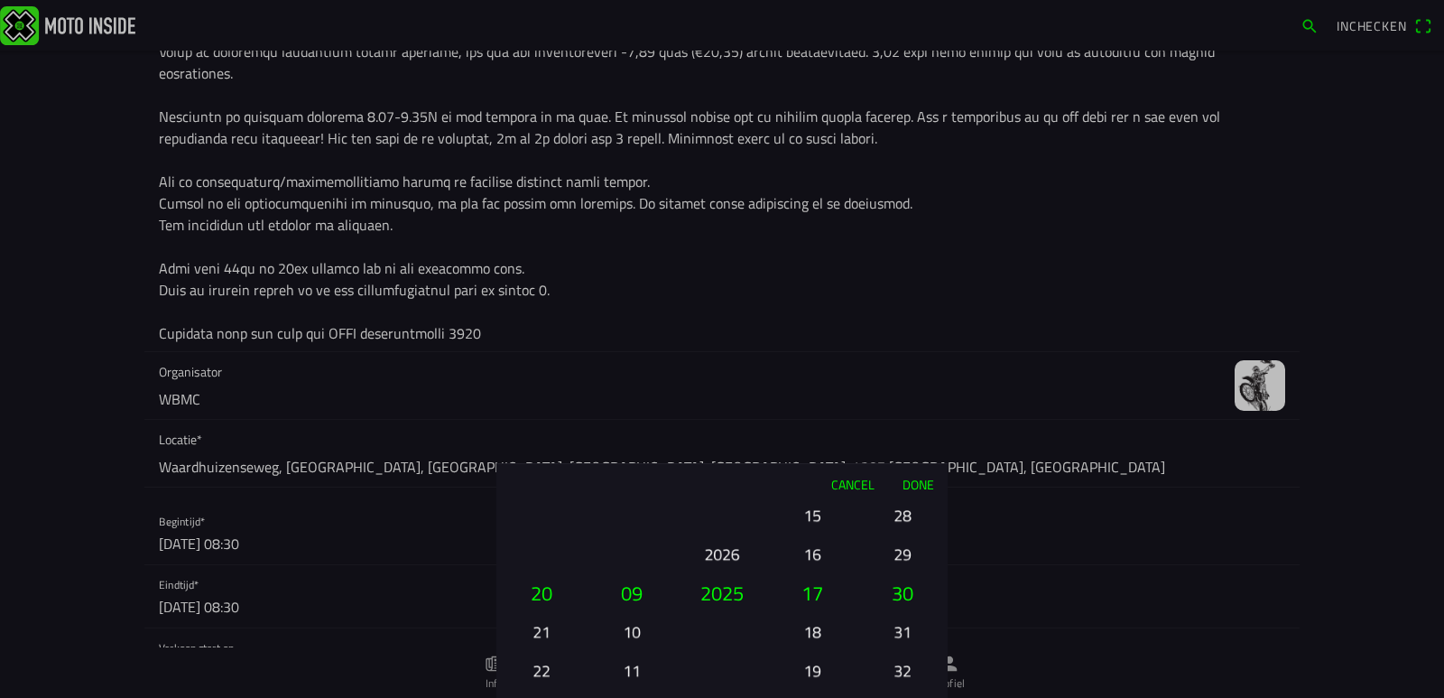
click at [903, 523] on button "28" at bounding box center [902, 515] width 61 height 32
click at [903, 573] on div "00 01 02 03 04 05 06 07 08 09 10 11 12 13 14 15 16 17 18 19 20 21 22 23 24 25 2…" at bounding box center [903, 670] width 76 height 194
click at [903, 523] on ion-picker-column "00 01 02 03 04 05 06 07 08 09 10 11 12 13 14 15 16 17 18 19 20 21 22 23 24 25 2…" at bounding box center [903, 601] width 90 height 194
click at [903, 523] on button "20" at bounding box center [902, 515] width 61 height 32
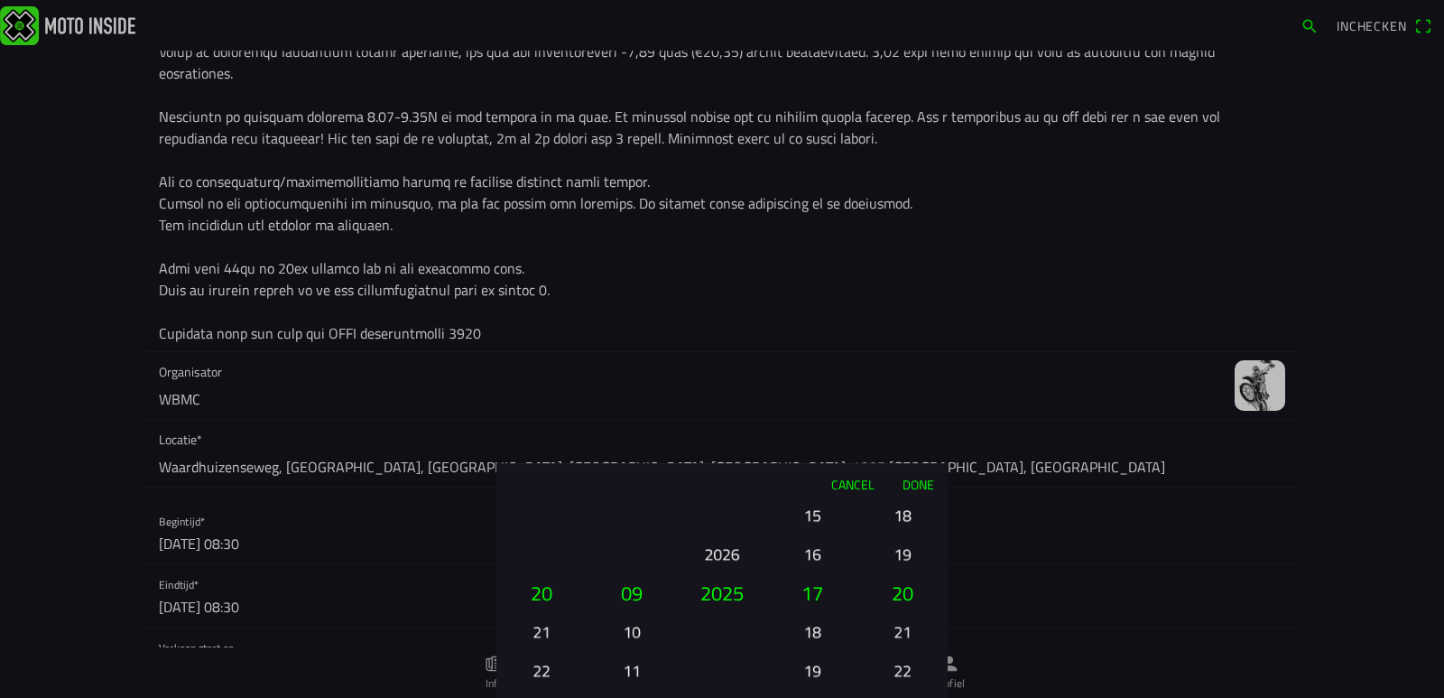
click at [903, 573] on div "00 01 02 03 04 05 06 07 08 09 10 11 12 13 14 15 16 17 18 19 20 21 22 23 24 25 2…" at bounding box center [903, 670] width 76 height 194
click at [903, 523] on ion-picker-column "00 01 02 03 04 05 06 07 08 09 10 11 12 13 14 15 16 17 18 19 20 21 22 23 24 25 2…" at bounding box center [903, 601] width 90 height 194
click at [903, 573] on div "00 01 02 03 04 05 06 07 08 09 10 11 12 13 14 15 16 17 18 19 20 21 22 23 24 25 2…" at bounding box center [903, 670] width 76 height 194
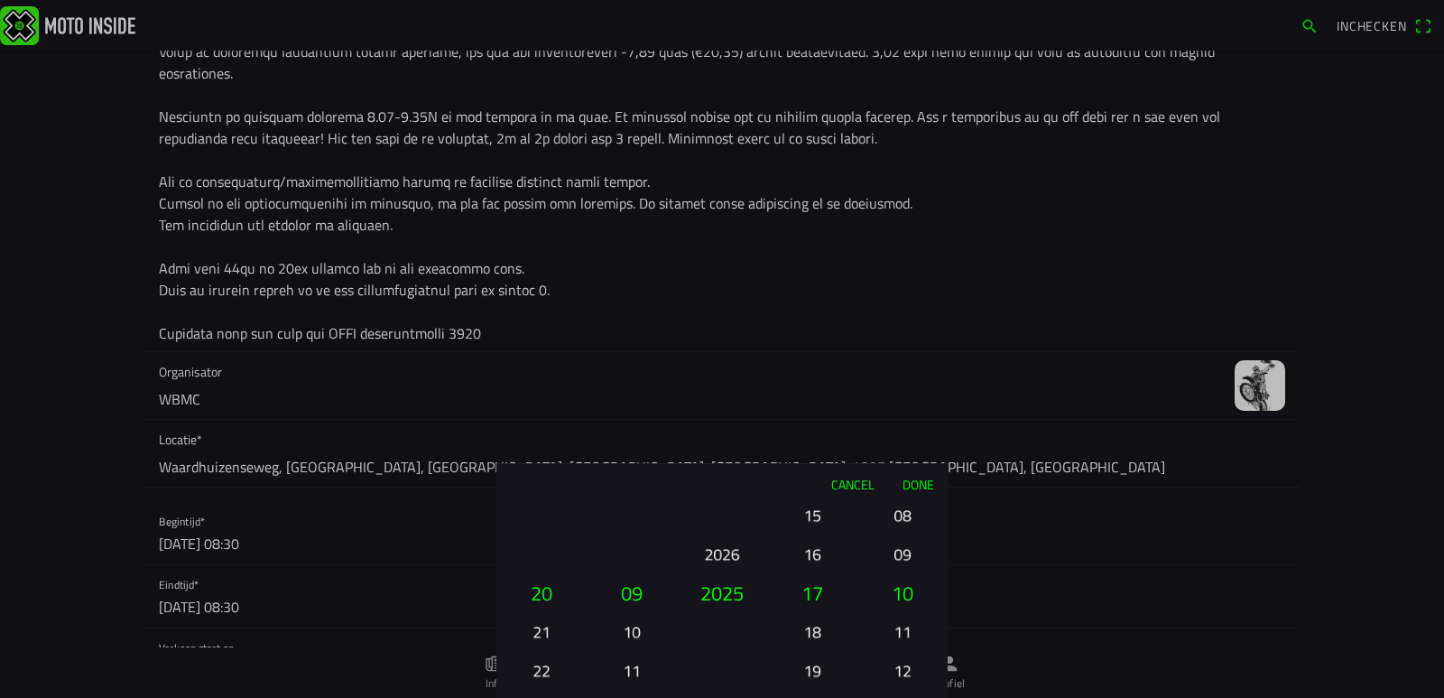
click at [903, 573] on div "00 01 02 03 04 05 06 07 08 09 10 11 12 13 14 15 16 17 18 19 20 21 22 23 24 25 2…" at bounding box center [903, 670] width 76 height 194
click at [903, 523] on ion-picker-column "00 01 02 03 04 05 06 07 08 09 10 11 12 13 14 15 16 17 18 19 20 21 22 23 24 25 2…" at bounding box center [903, 601] width 90 height 194
click at [903, 523] on button "02" at bounding box center [902, 515] width 61 height 32
click at [903, 523] on button "00" at bounding box center [902, 515] width 61 height 32
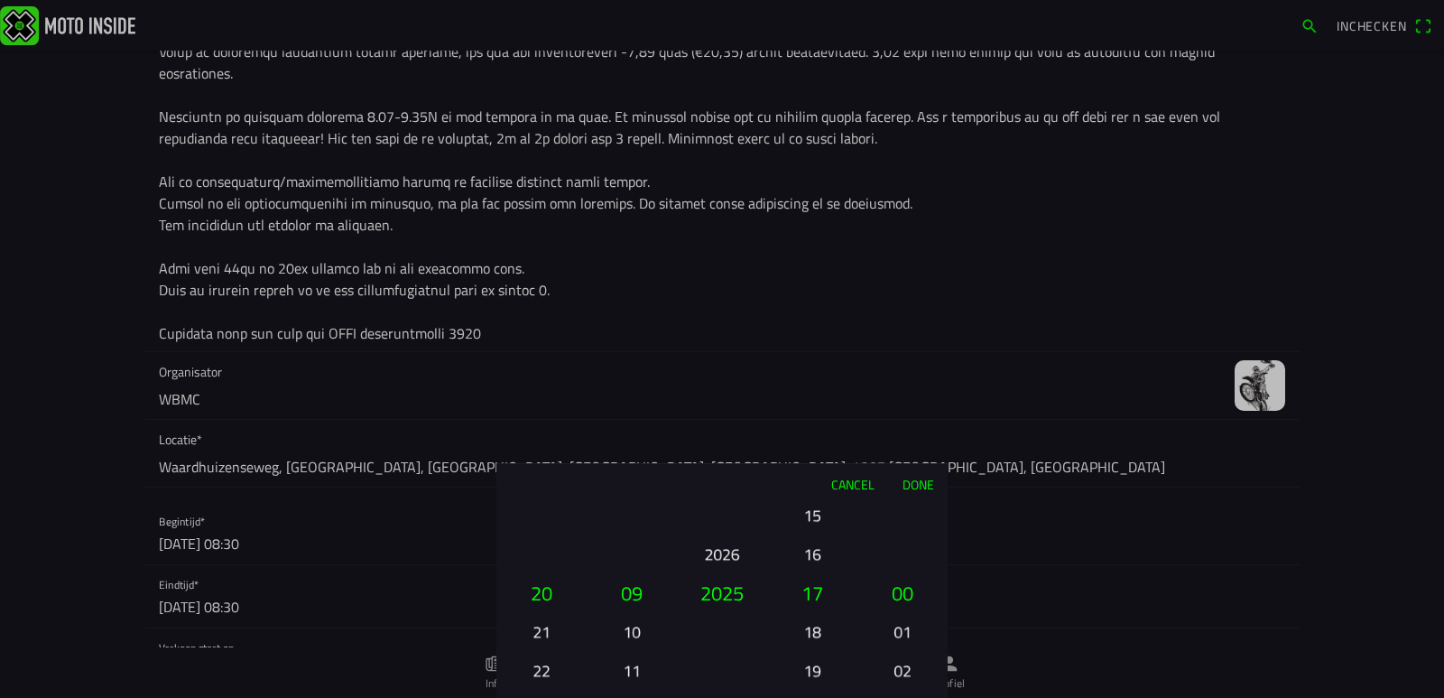
click at [903, 523] on ion-picker-column "00 01 02 03 04 05 06 07 08 09 10 11 12 13 14 15 16 17 18 19 20 21 22 23 24 25 2…" at bounding box center [903, 601] width 90 height 194
click at [920, 485] on button "Done" at bounding box center [918, 484] width 60 height 40
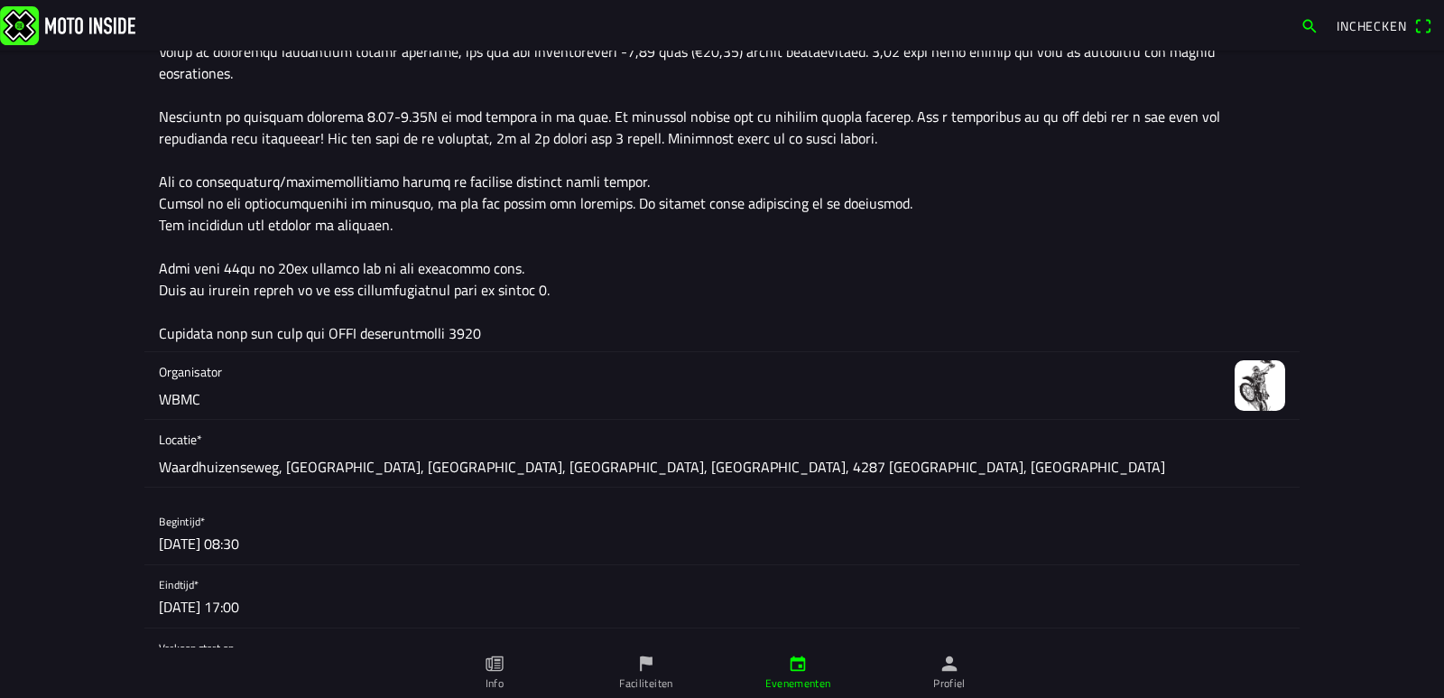
scroll to position [542, 0]
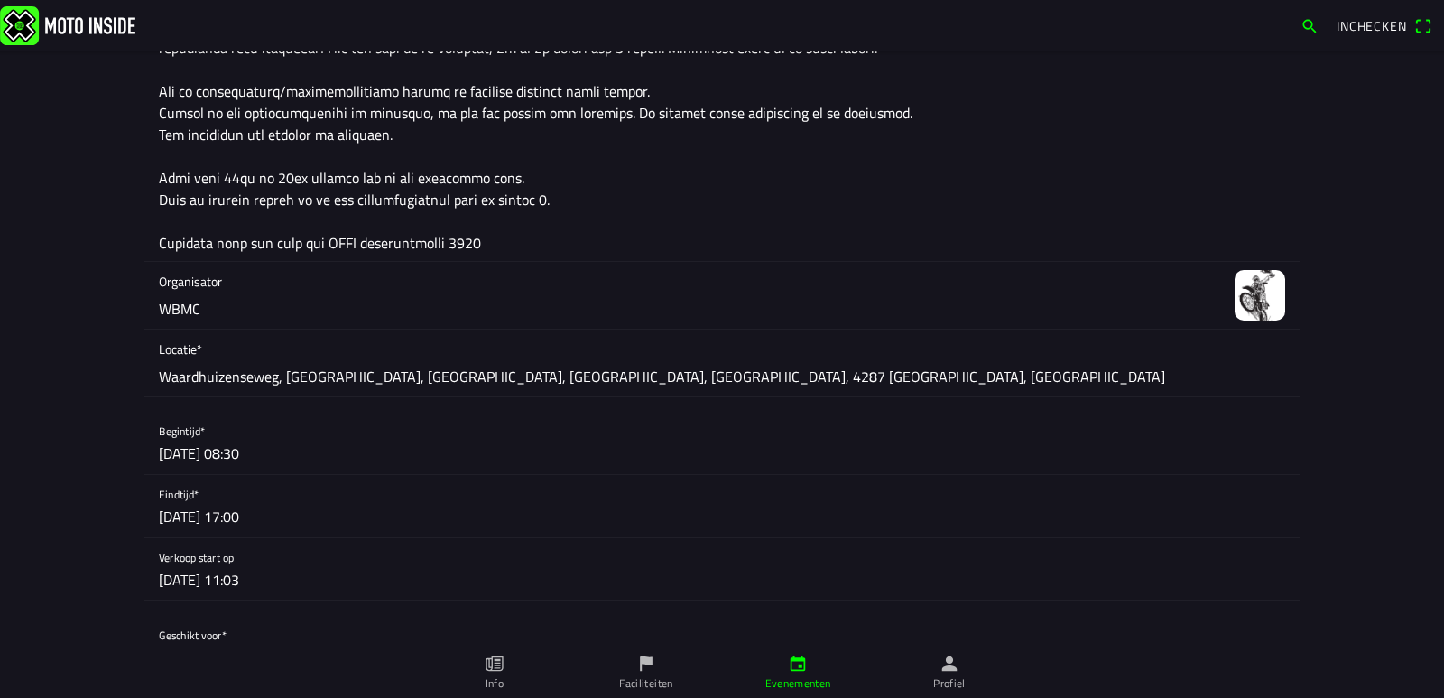
click at [257, 584] on button "button" at bounding box center [729, 569] width 1141 height 62
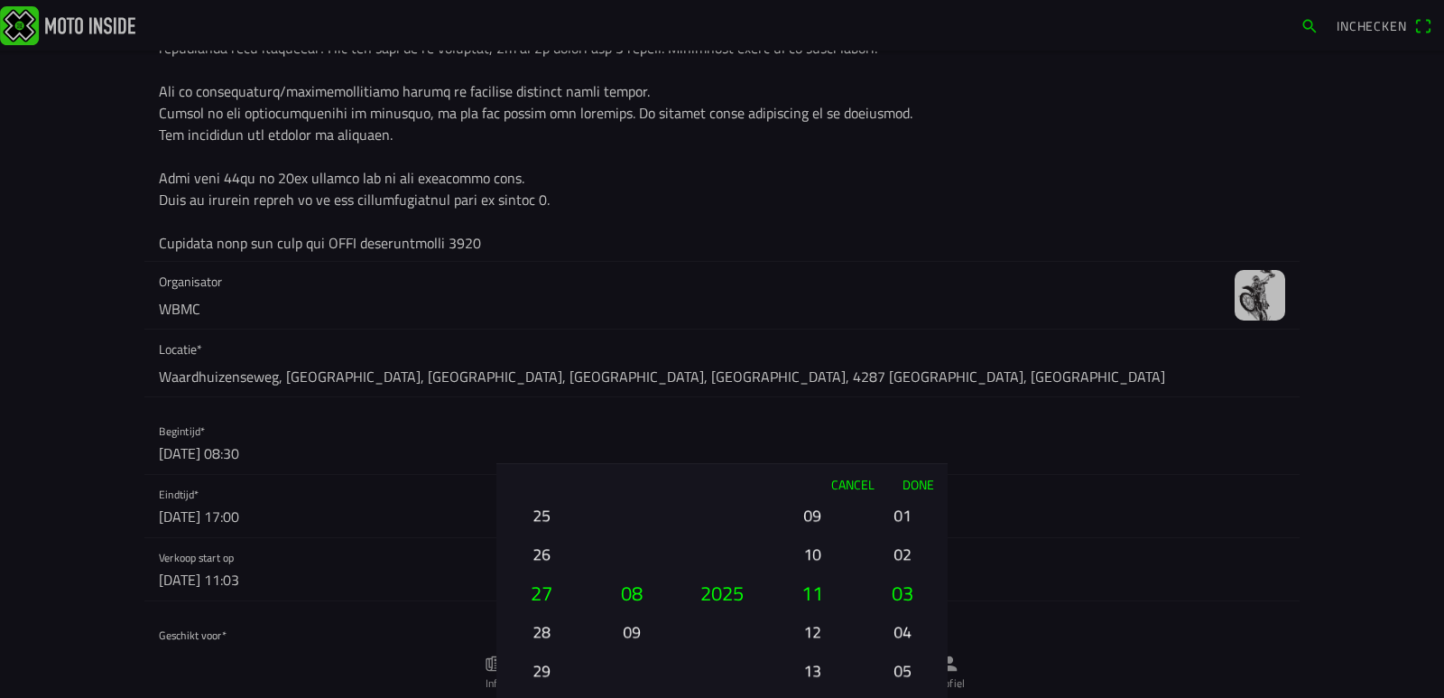
click at [547, 591] on button "27" at bounding box center [542, 592] width 76 height 39
click at [814, 597] on button "11" at bounding box center [812, 592] width 76 height 39
click at [546, 558] on button "26" at bounding box center [541, 554] width 61 height 32
click at [538, 626] on button "27" at bounding box center [541, 632] width 61 height 32
click at [552, 520] on button "25" at bounding box center [541, 515] width 61 height 32
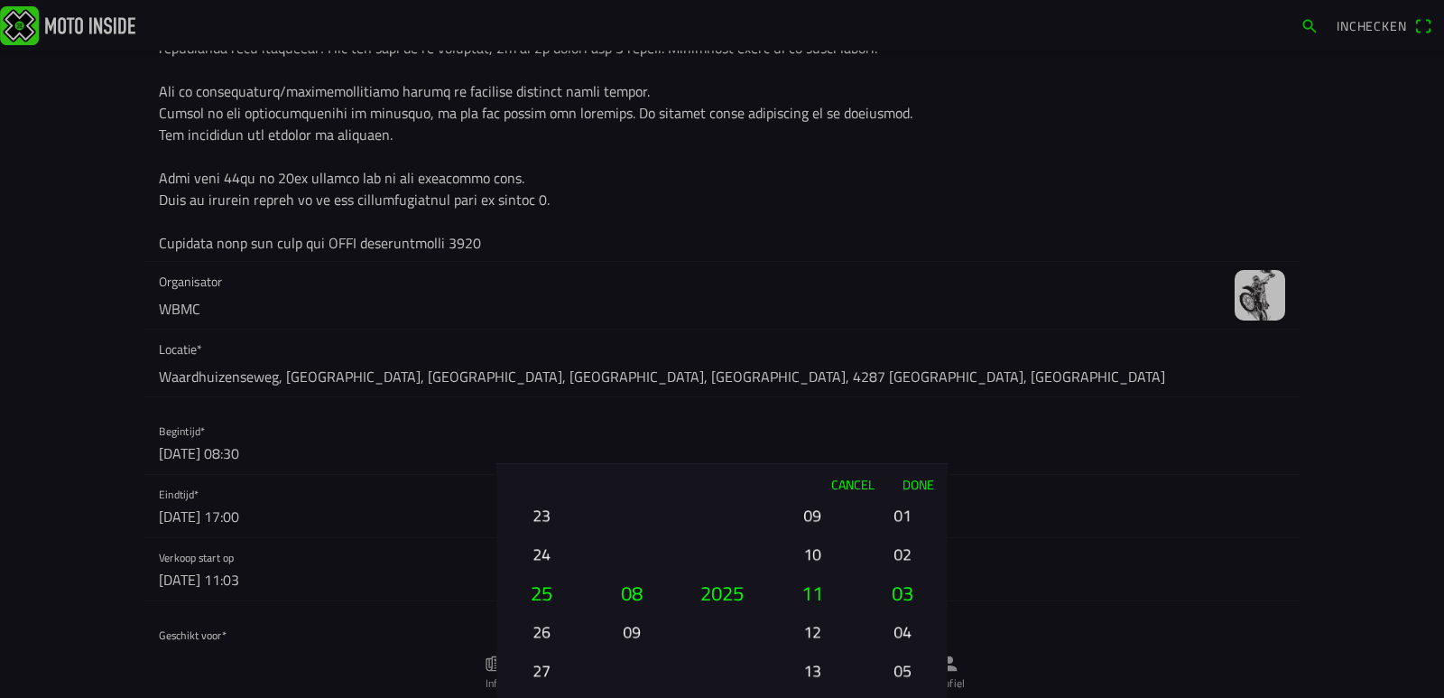
click at [552, 520] on button "23" at bounding box center [541, 515] width 61 height 32
click at [547, 548] on button "22" at bounding box center [541, 556] width 61 height 32
click at [924, 479] on button "Done" at bounding box center [918, 484] width 60 height 40
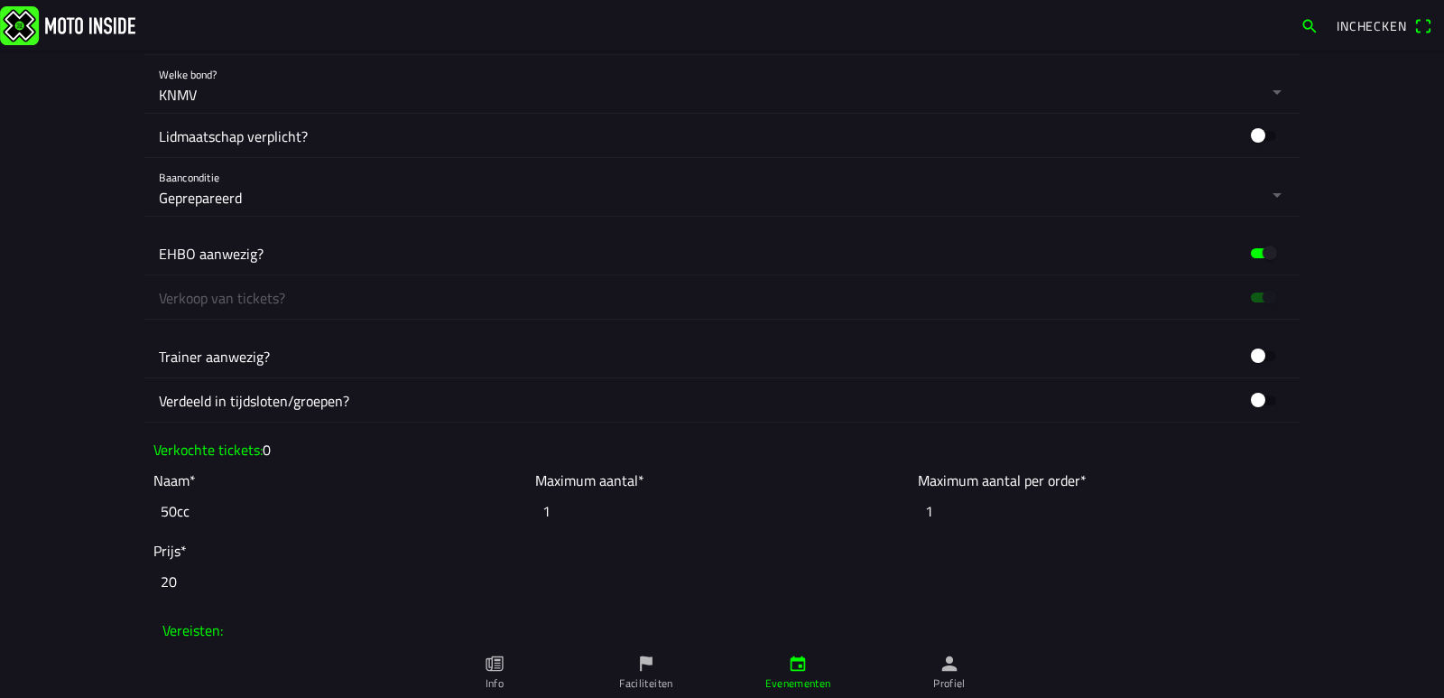
scroll to position [1354, 0]
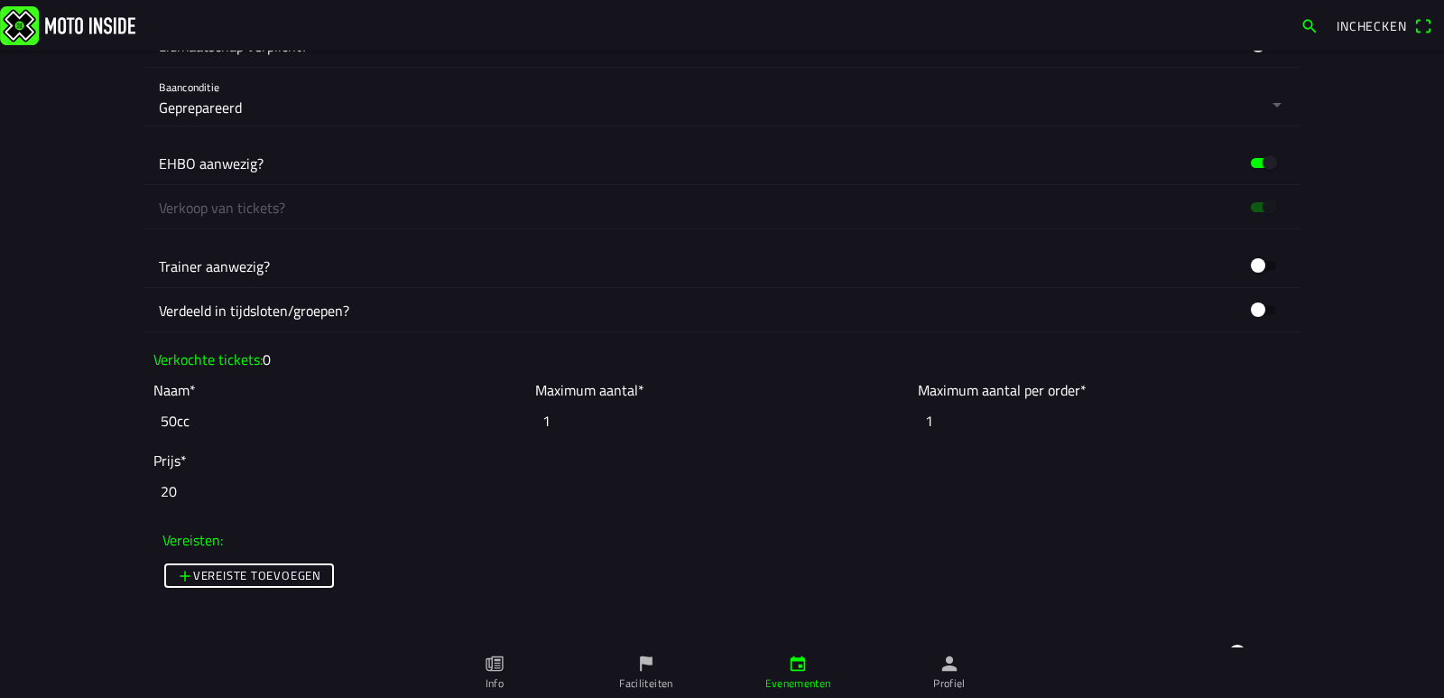
drag, startPoint x: 579, startPoint y: 413, endPoint x: 500, endPoint y: 421, distance: 78.9
click at [0, 0] on slot "Naam* 50cc Maximum aantal* 1 Maximum aantal per order* 1" at bounding box center [0, 0] width 0 height 0
type input "2"
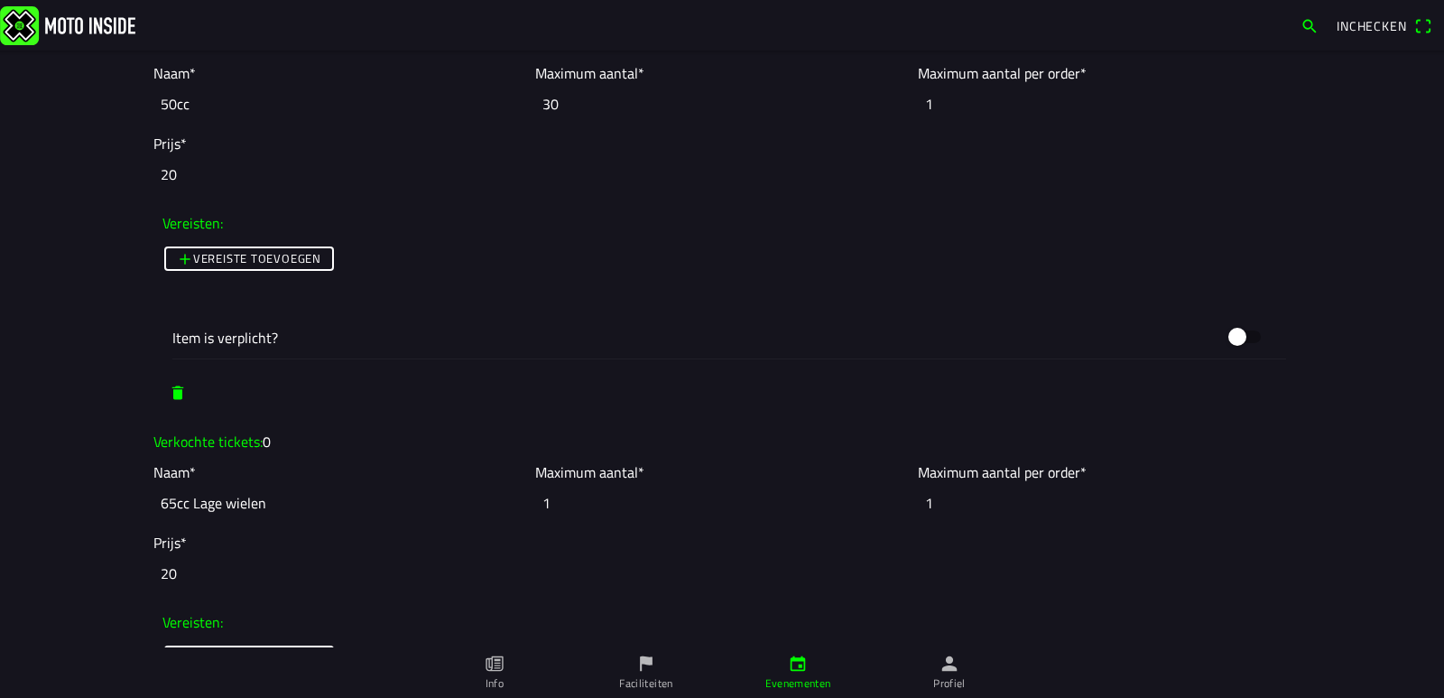
scroll to position [1715, 0]
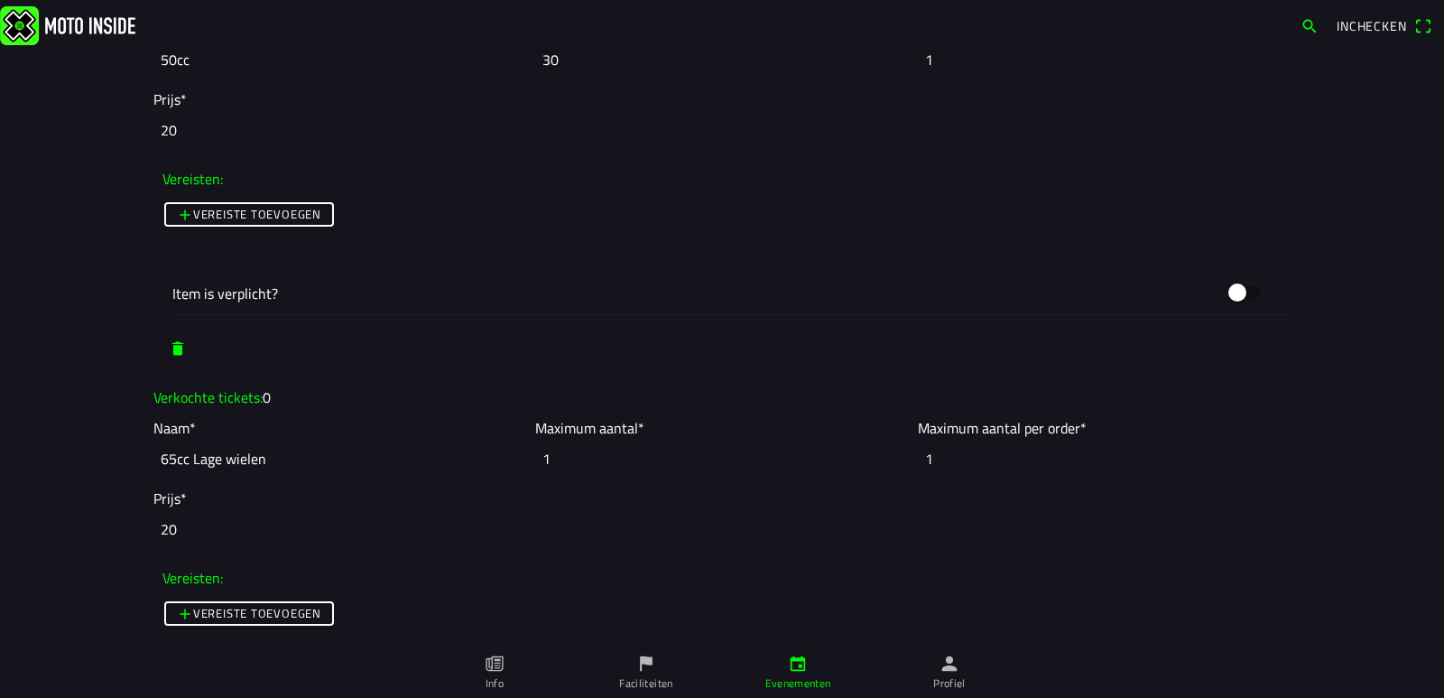
type input "30"
click at [570, 464] on input "1" at bounding box center [721, 459] width 373 height 40
drag, startPoint x: 570, startPoint y: 464, endPoint x: 539, endPoint y: 464, distance: 30.7
click at [539, 464] on input "1" at bounding box center [721, 459] width 373 height 40
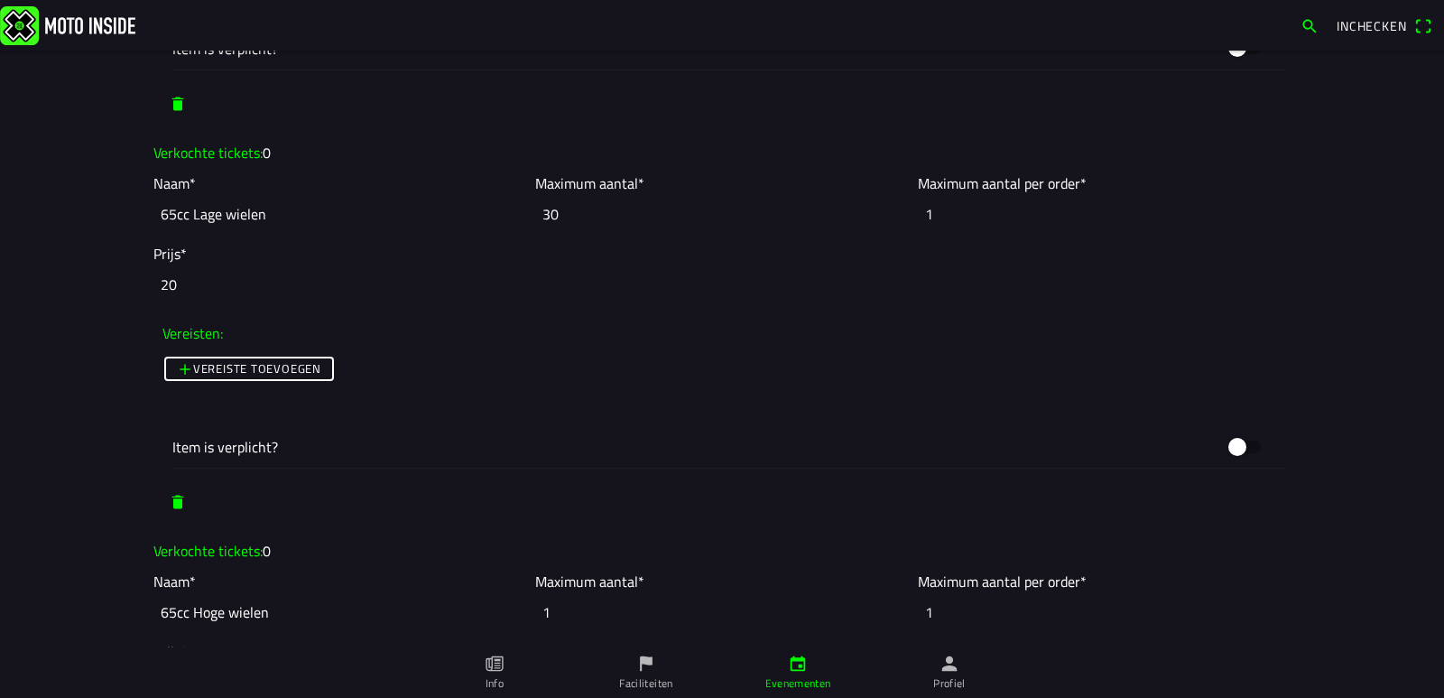
scroll to position [1986, 0]
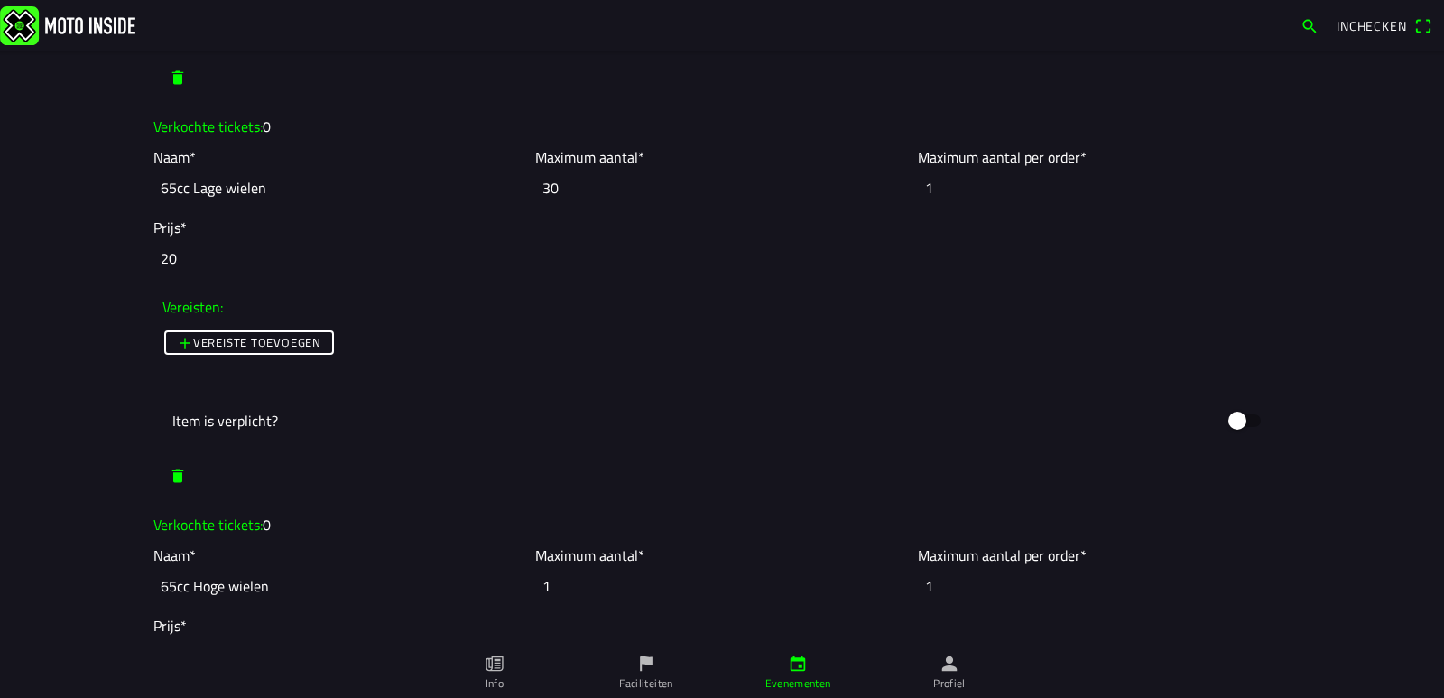
type input "30"
drag, startPoint x: 555, startPoint y: 585, endPoint x: 516, endPoint y: 588, distance: 38.9
click at [0, 0] on slot "Naam* 65cc Hoge wielen Maximum aantal* 1 Maximum aantal per order* 1" at bounding box center [0, 0] width 0 height 0
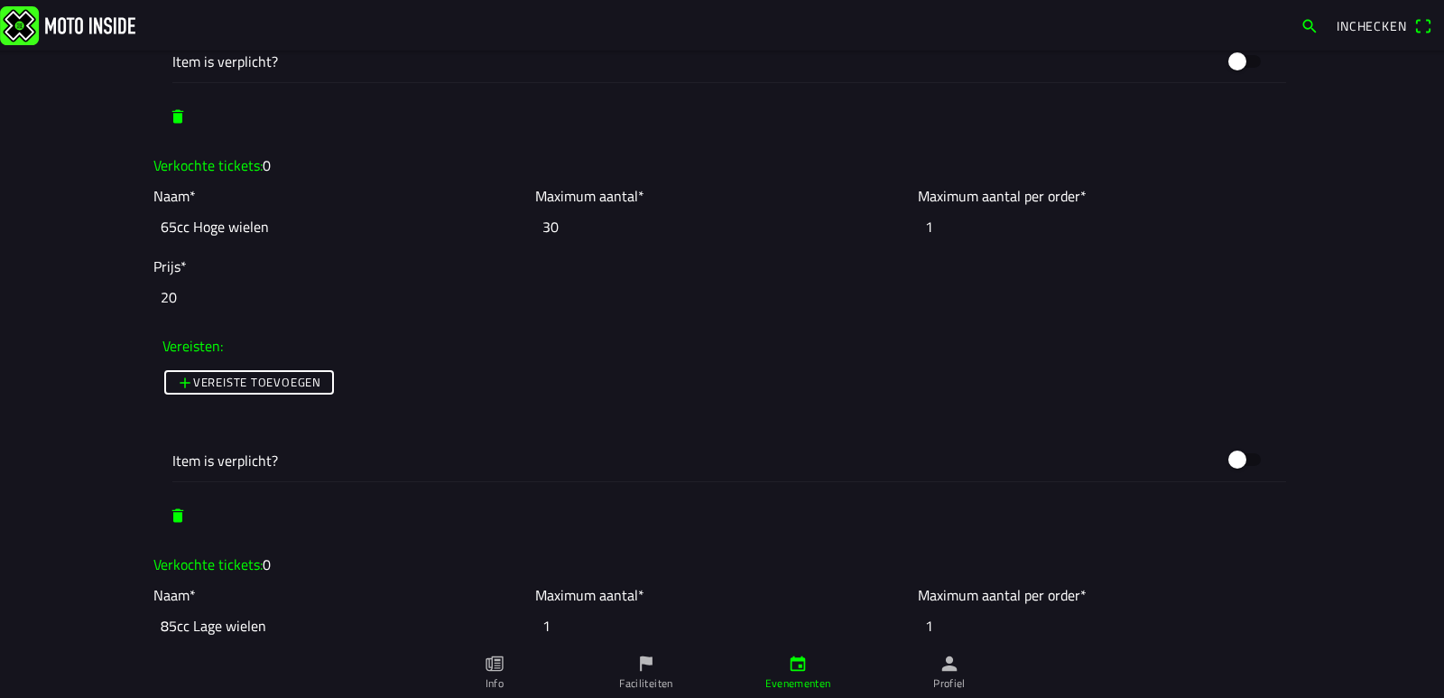
scroll to position [2347, 0]
type input "30"
drag, startPoint x: 556, startPoint y: 625, endPoint x: 525, endPoint y: 625, distance: 30.7
click at [531, 625] on ion-col "Maximum aantal* 1" at bounding box center [722, 613] width 382 height 70
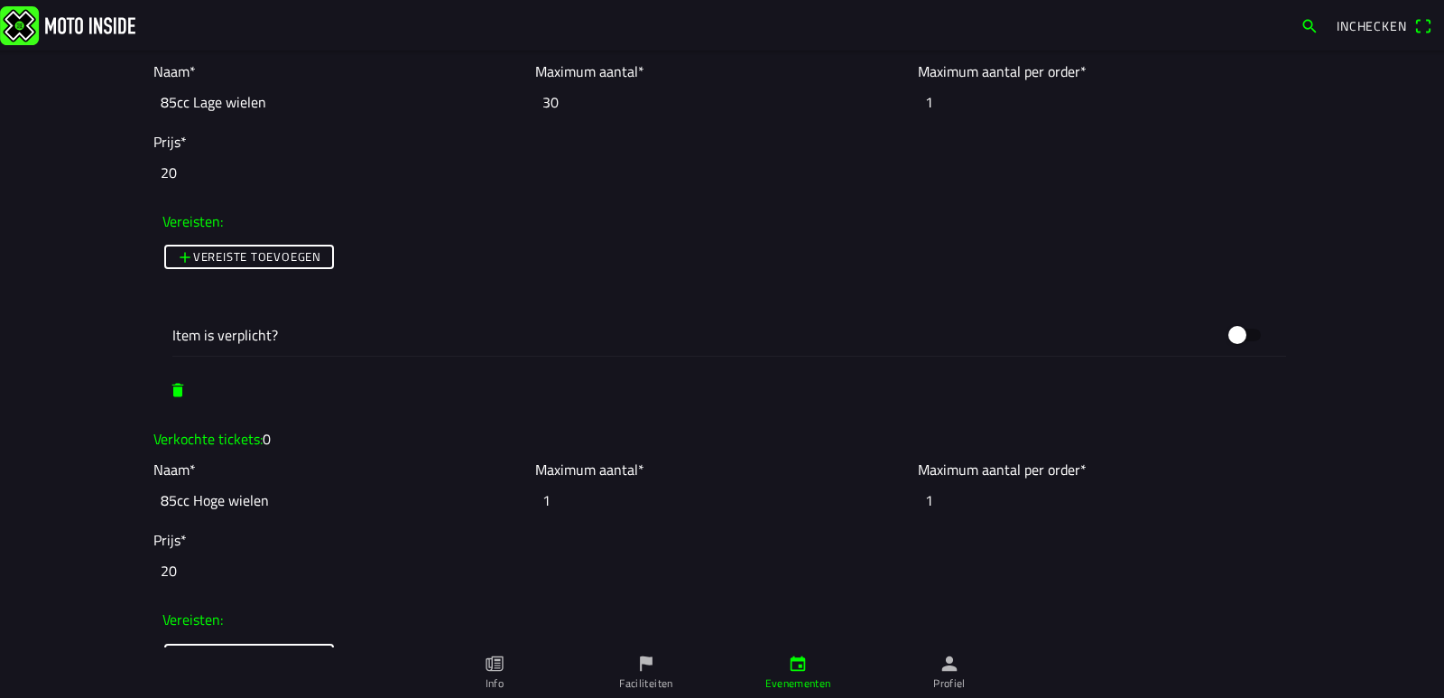
scroll to position [2889, 0]
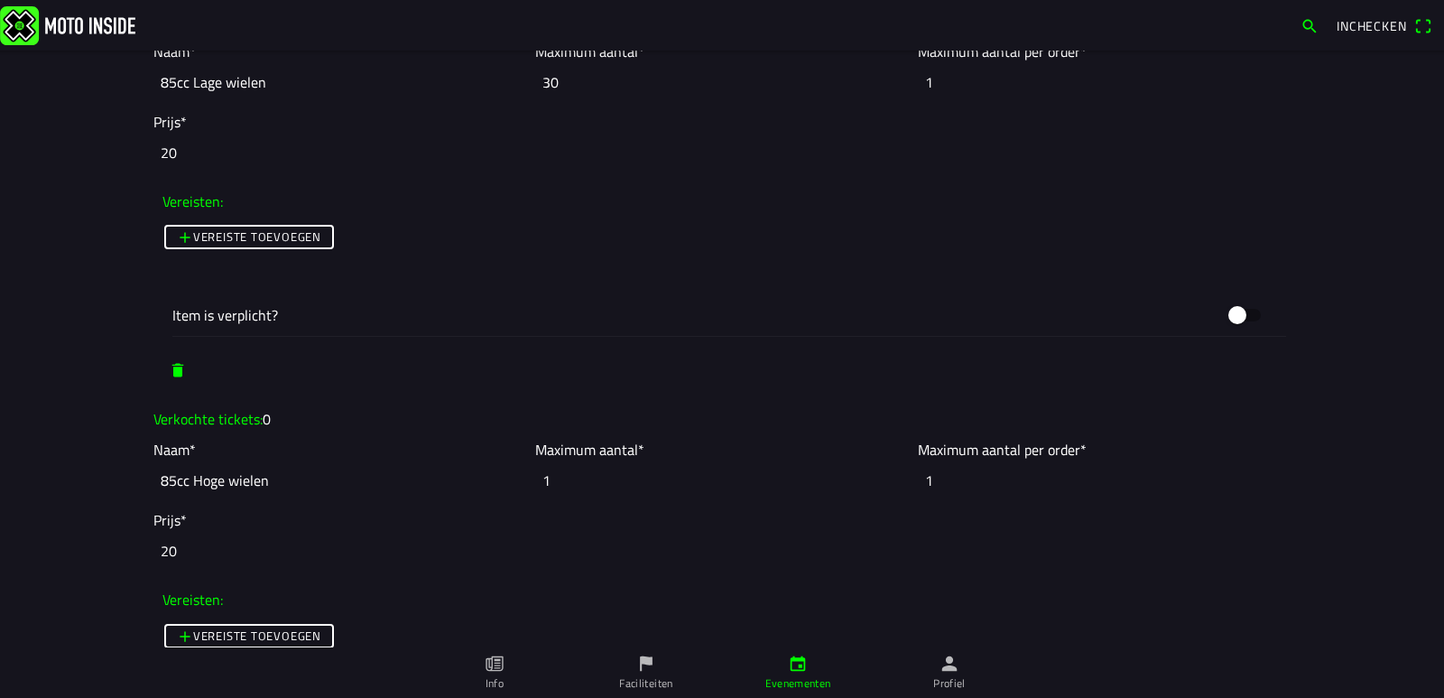
type input "30"
drag, startPoint x: 552, startPoint y: 481, endPoint x: 503, endPoint y: 480, distance: 49.7
click at [0, 0] on slot "Naam* 85cc Hoge wielen Maximum aantal* 1 Maximum aantal per order* 1" at bounding box center [0, 0] width 0 height 0
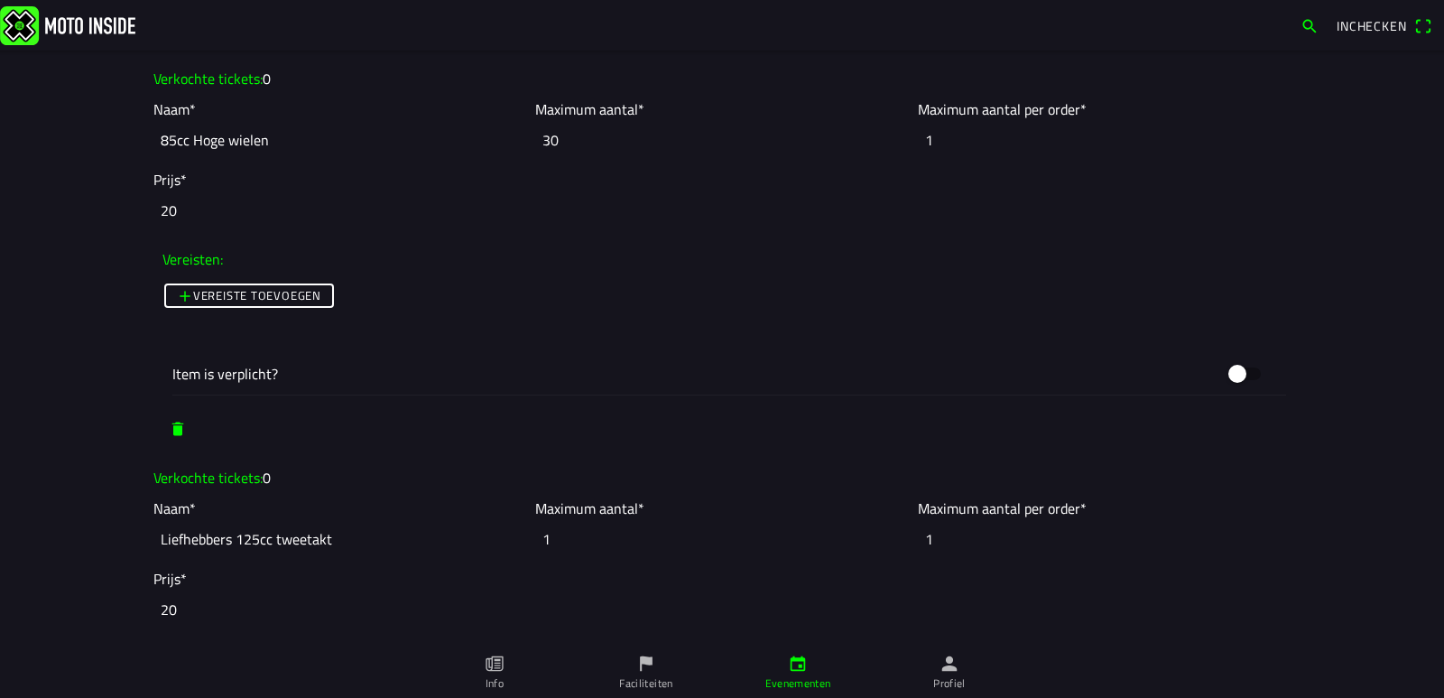
scroll to position [3250, 0]
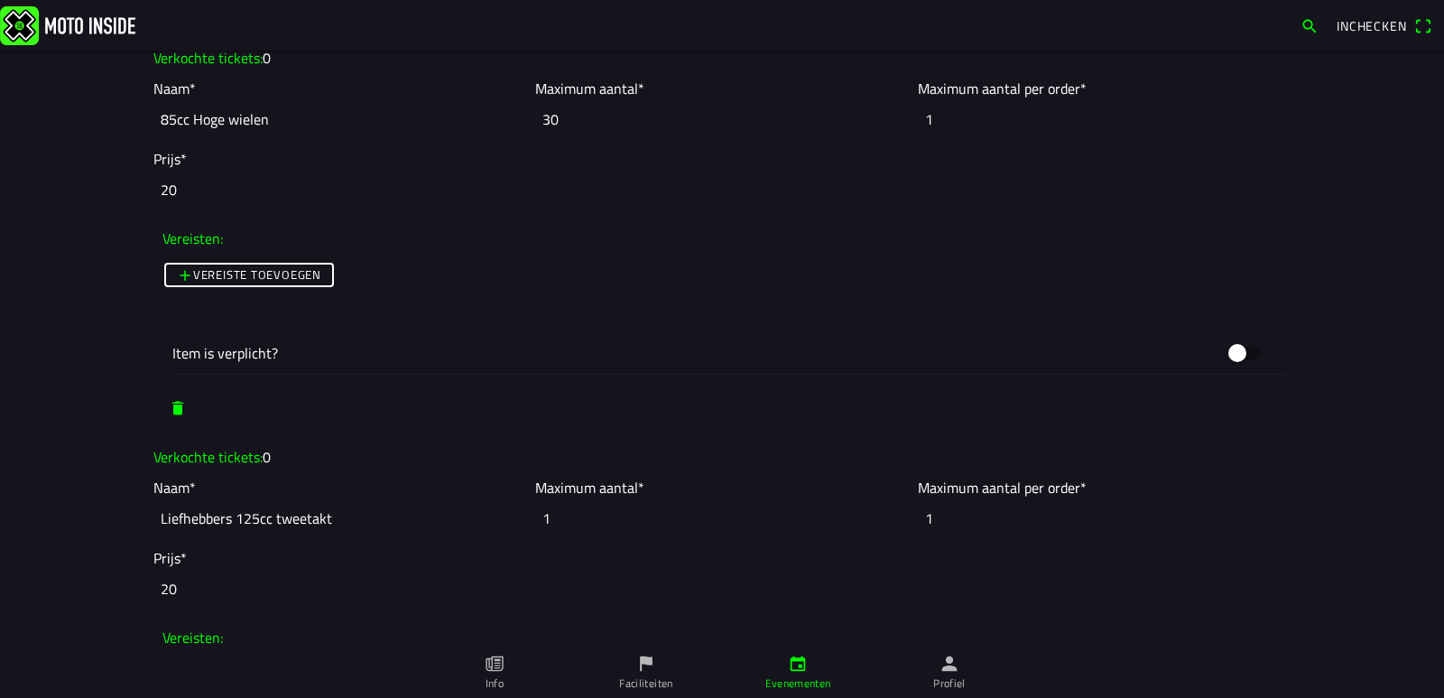
type input "30"
drag, startPoint x: 534, startPoint y: 519, endPoint x: 525, endPoint y: 518, distance: 9.1
click at [531, 518] on ion-col "Maximum aantal* 1" at bounding box center [722, 507] width 382 height 70
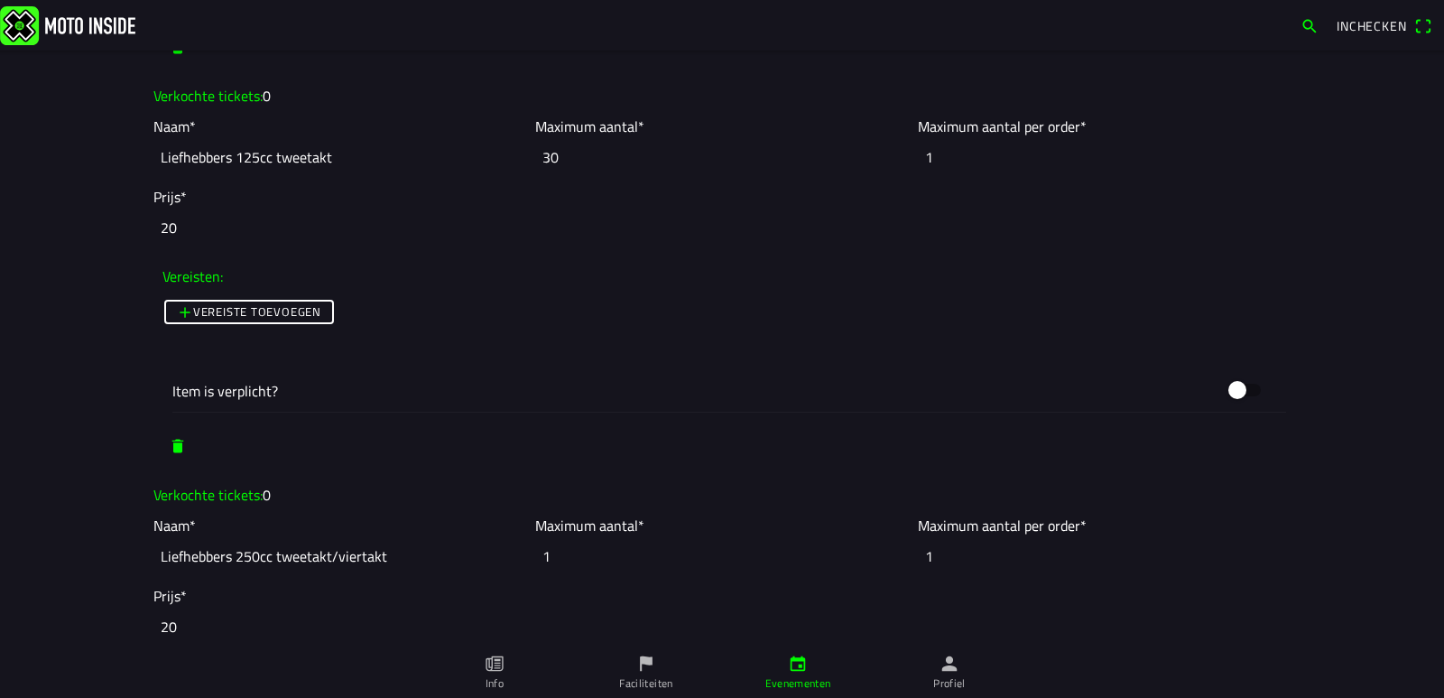
scroll to position [3701, 0]
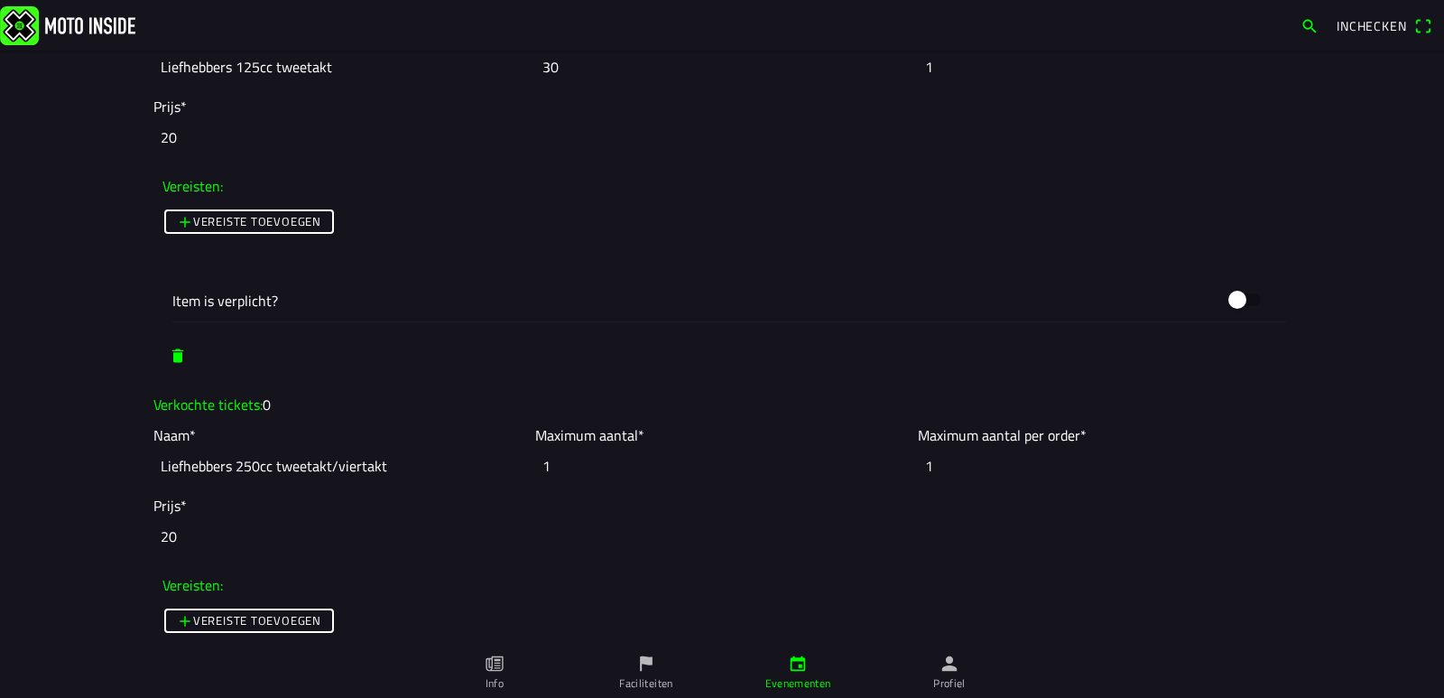
type input "30"
drag, startPoint x: 562, startPoint y: 473, endPoint x: 509, endPoint y: 466, distance: 53.7
click at [0, 0] on slot "Naam* Liefhebbers 250cc tweetakt/viertakt Maximum aantal* 1 Maximum aantal per …" at bounding box center [0, 0] width 0 height 0
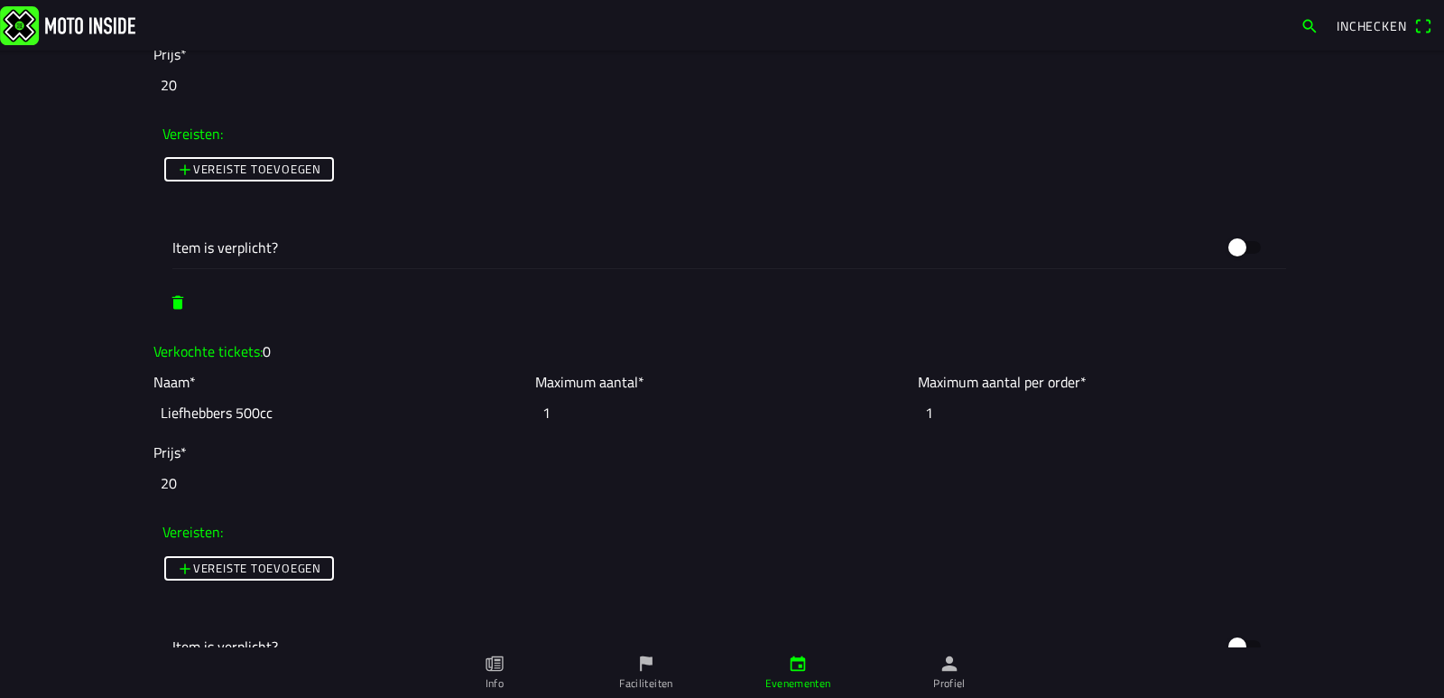
type input "30"
drag, startPoint x: 579, startPoint y: 404, endPoint x: 513, endPoint y: 408, distance: 66.0
click at [0, 0] on slot "Naam* Liefhebbers 500cc Maximum aantal* 1 Maximum aantal per order* 1" at bounding box center [0, 0] width 0 height 0
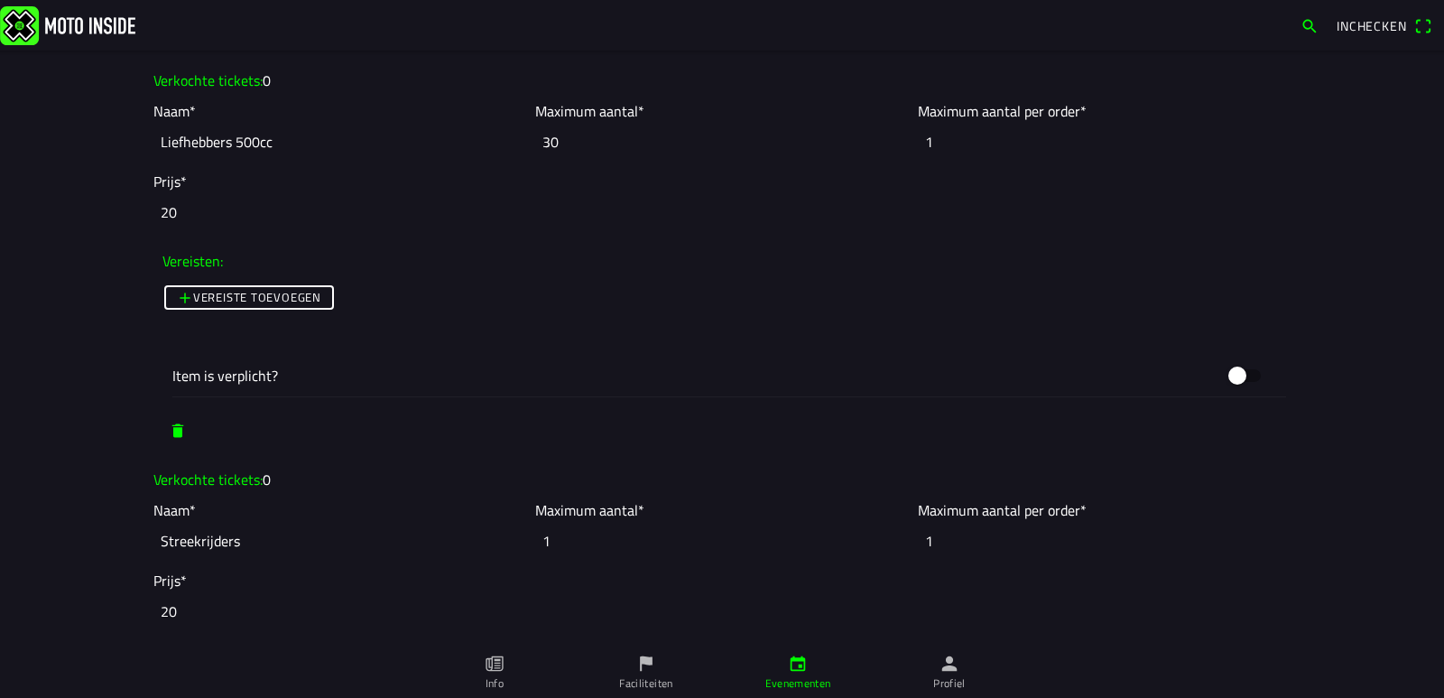
scroll to position [4513, 0]
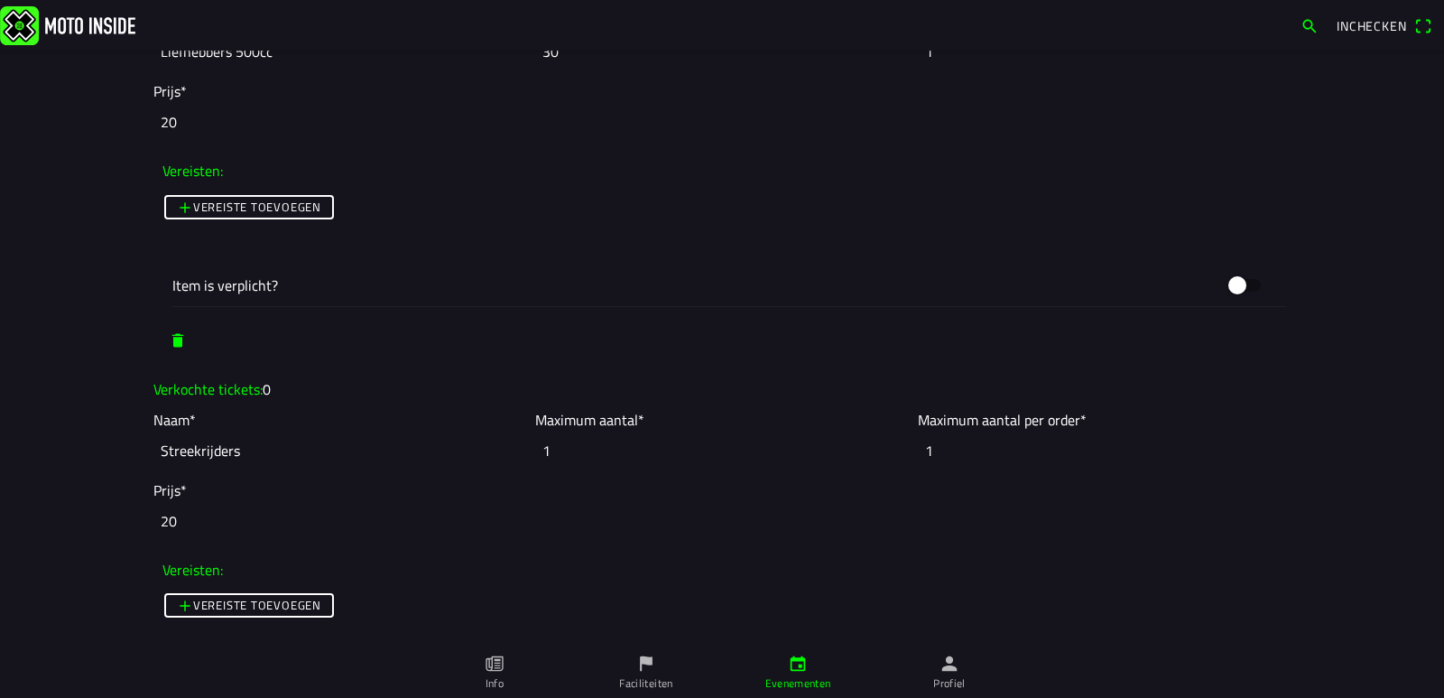
type input "30"
drag, startPoint x: 551, startPoint y: 453, endPoint x: 532, endPoint y: 451, distance: 19.0
click at [535, 451] on input "1" at bounding box center [721, 451] width 373 height 40
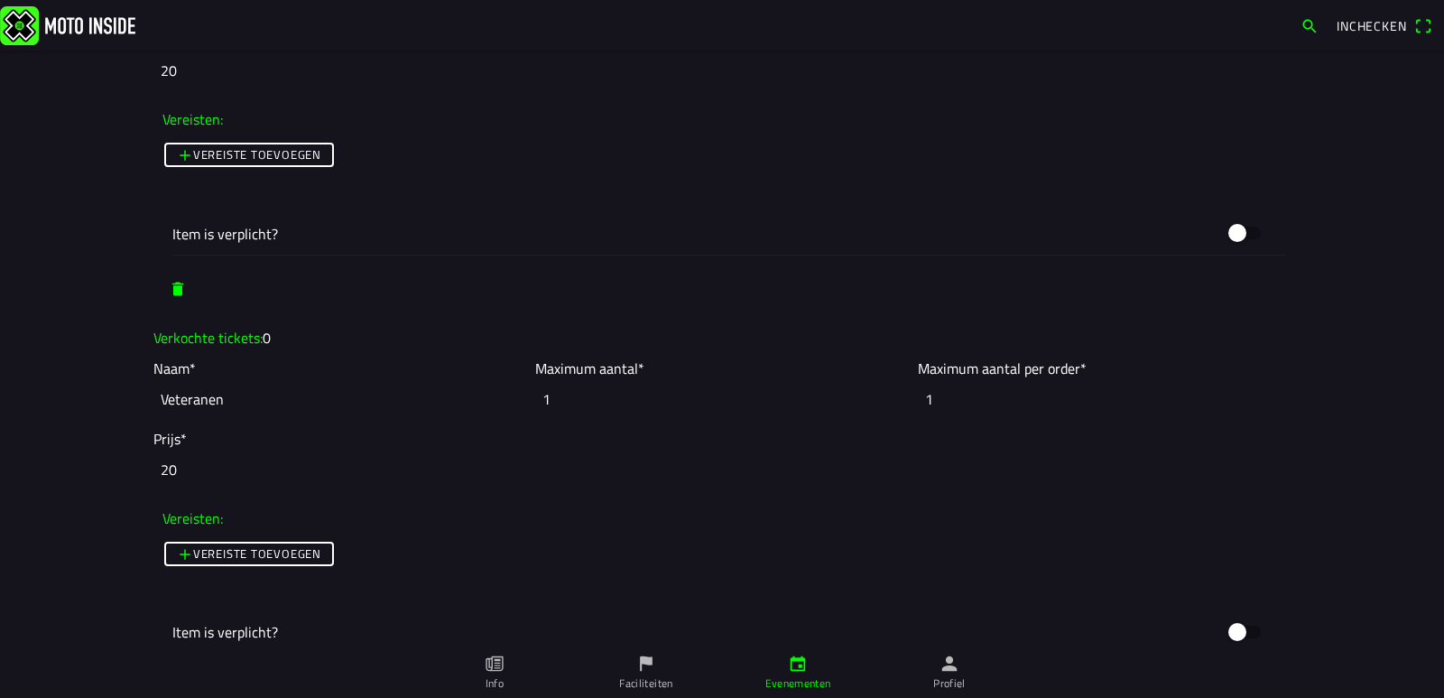
scroll to position [4965, 0]
type input "30"
drag, startPoint x: 560, startPoint y: 388, endPoint x: 523, endPoint y: 390, distance: 37.1
click at [0, 0] on slot "Naam* Veteranen Maximum aantal* 1 Maximum aantal per order* 1" at bounding box center [0, 0] width 0 height 0
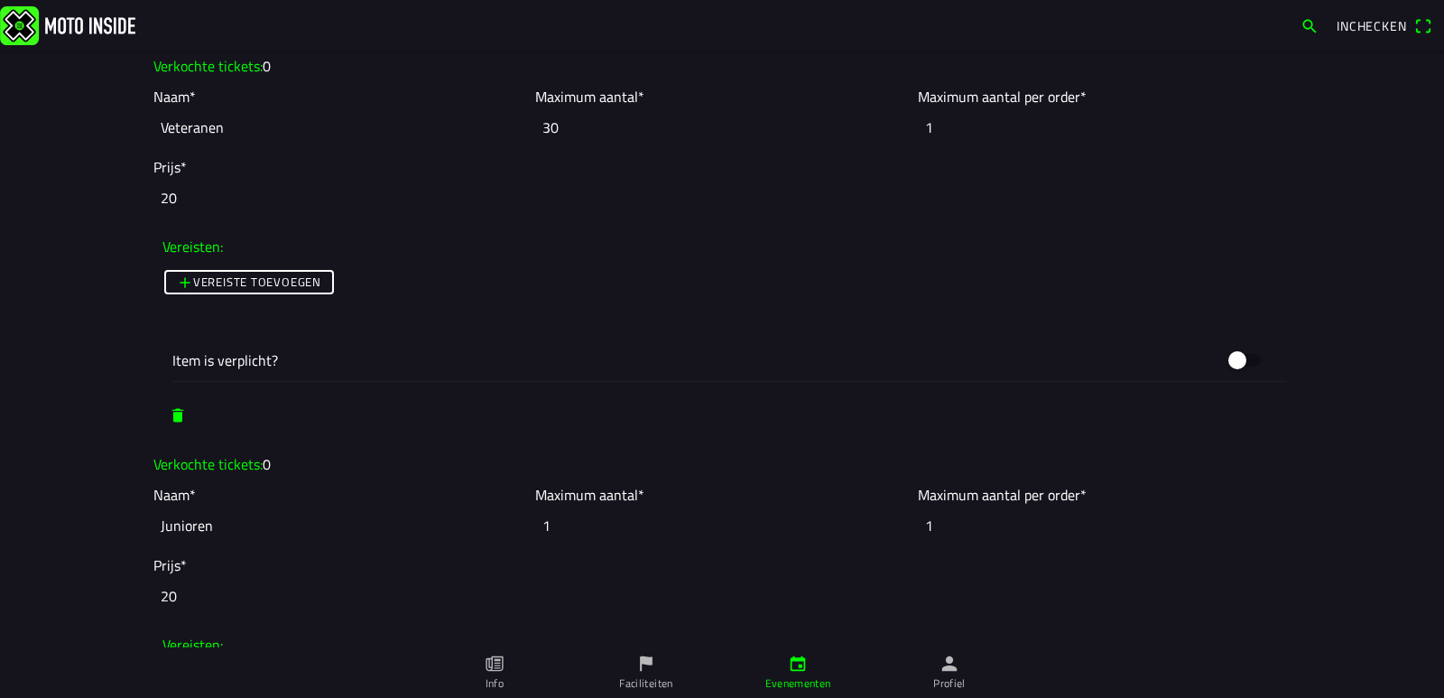
scroll to position [5326, 0]
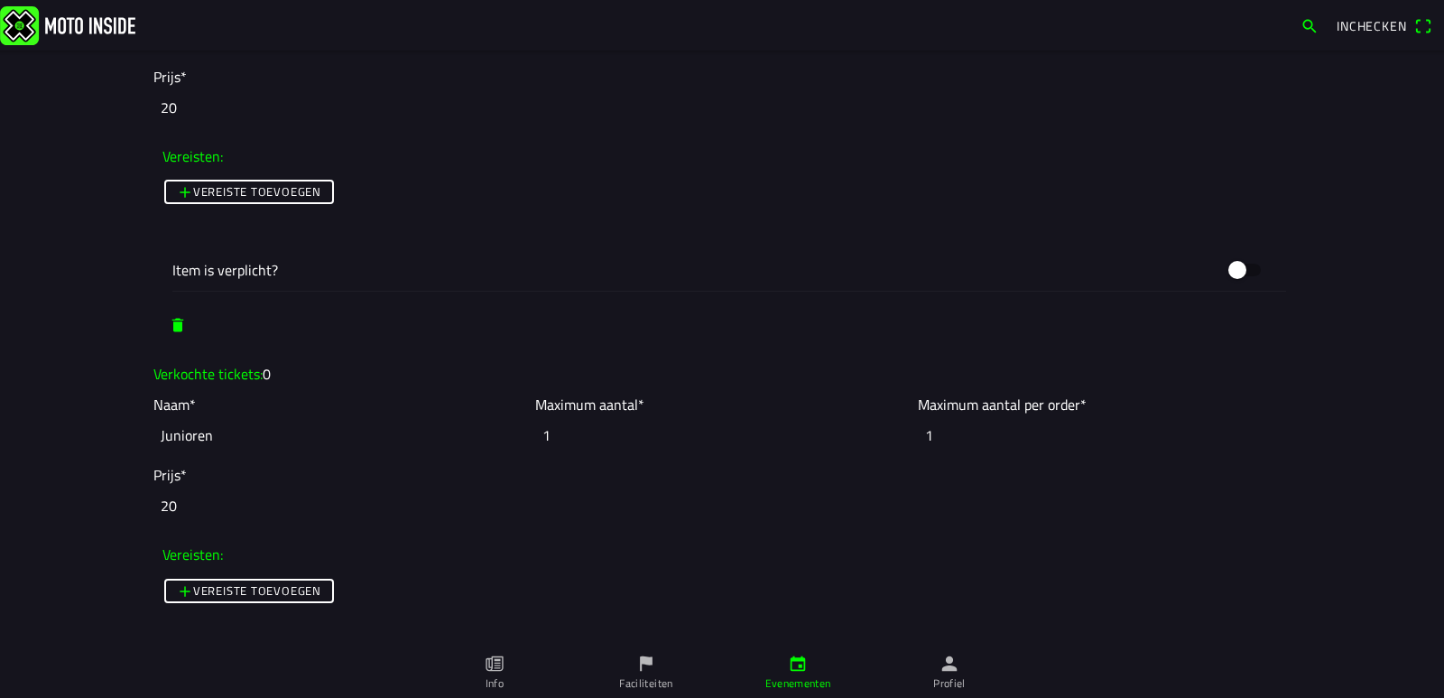
type input "30"
drag, startPoint x: 590, startPoint y: 437, endPoint x: 501, endPoint y: 437, distance: 89.4
click at [0, 0] on slot "Naam* Junioren Maximum aantal* 1 Maximum aantal per order* 1" at bounding box center [0, 0] width 0 height 0
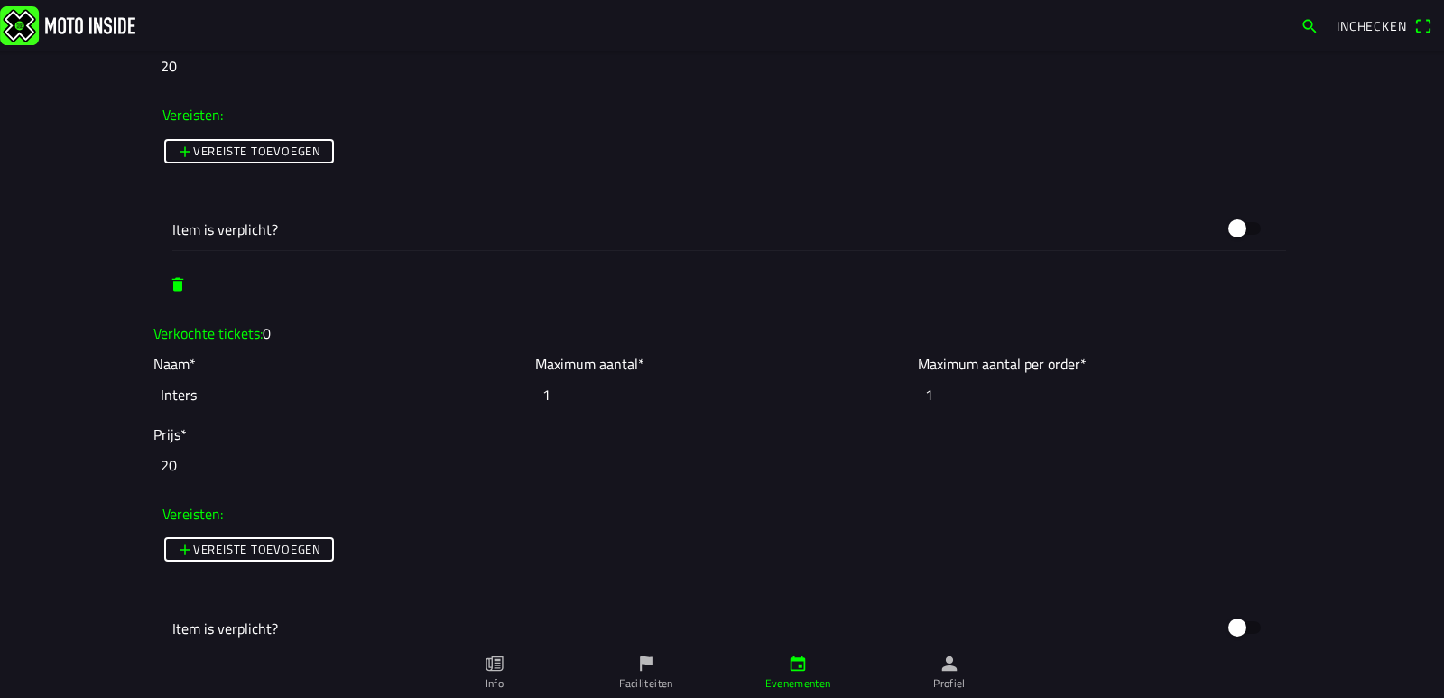
scroll to position [5777, 0]
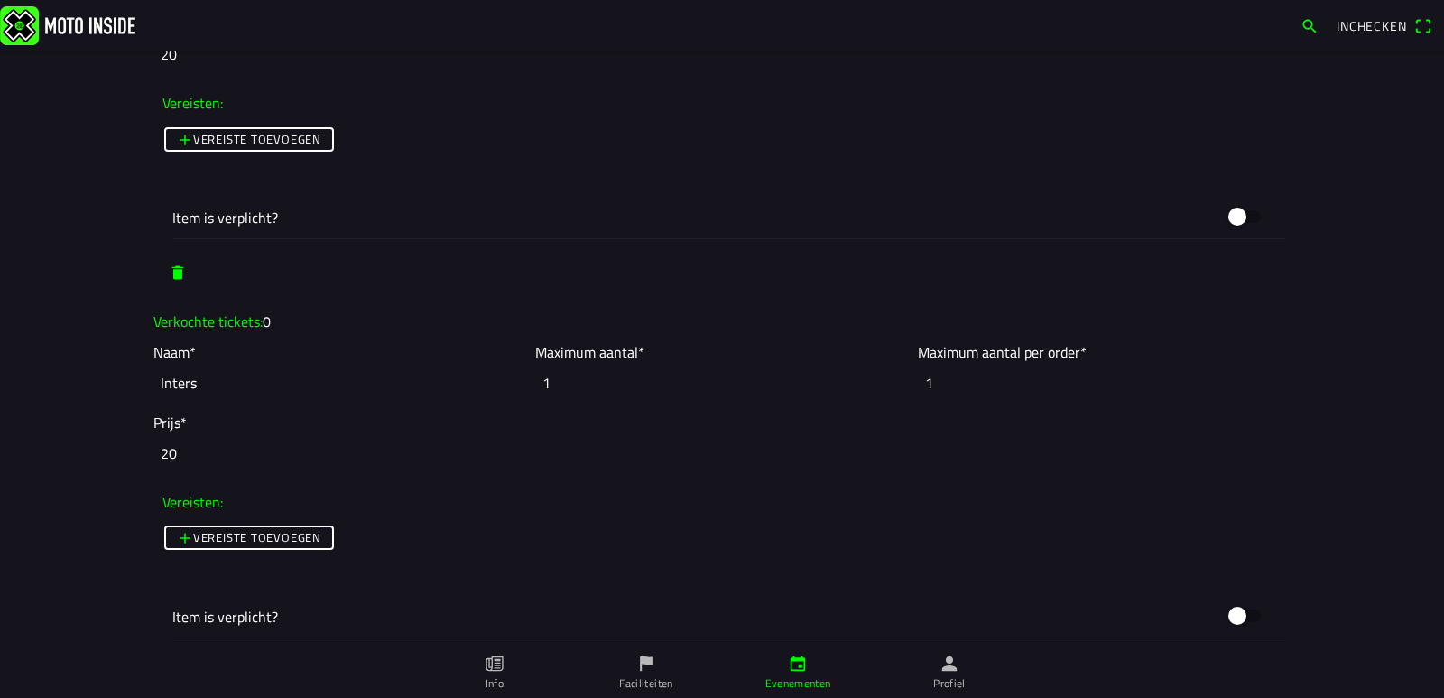
type input "30"
drag, startPoint x: 557, startPoint y: 381, endPoint x: 520, endPoint y: 381, distance: 37.0
click at [0, 0] on slot "Naam* Inters Maximum aantal* 1 Maximum aantal per order* 1" at bounding box center [0, 0] width 0 height 0
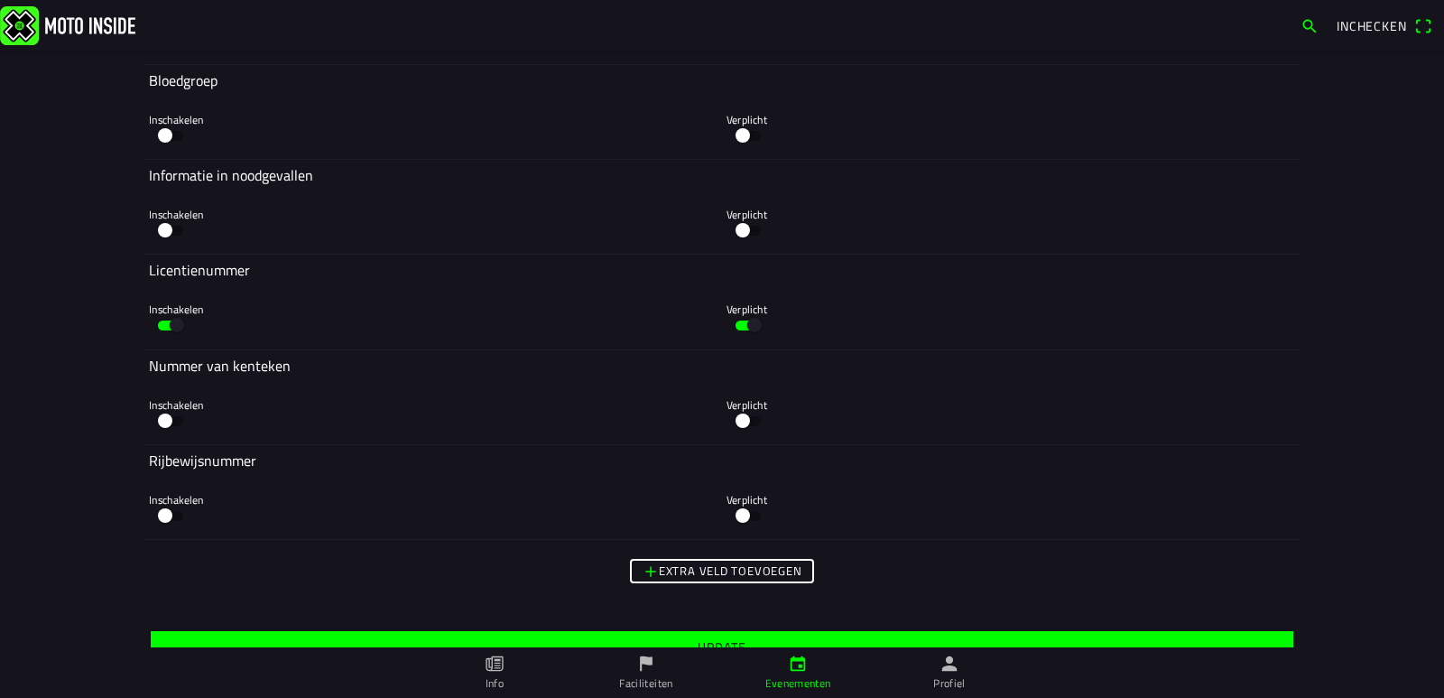
scroll to position [8465, 0]
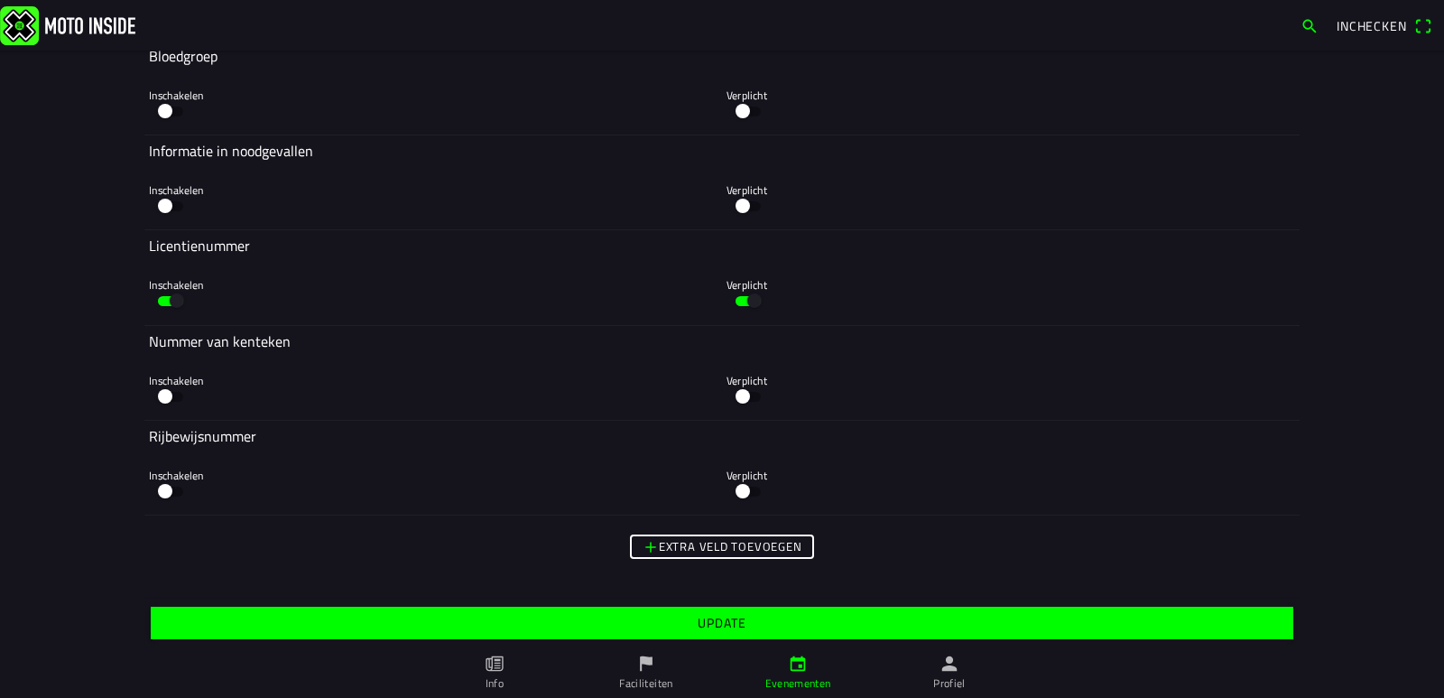
type input "30"
click at [0, 0] on slot "Update" at bounding box center [0, 0] width 0 height 0
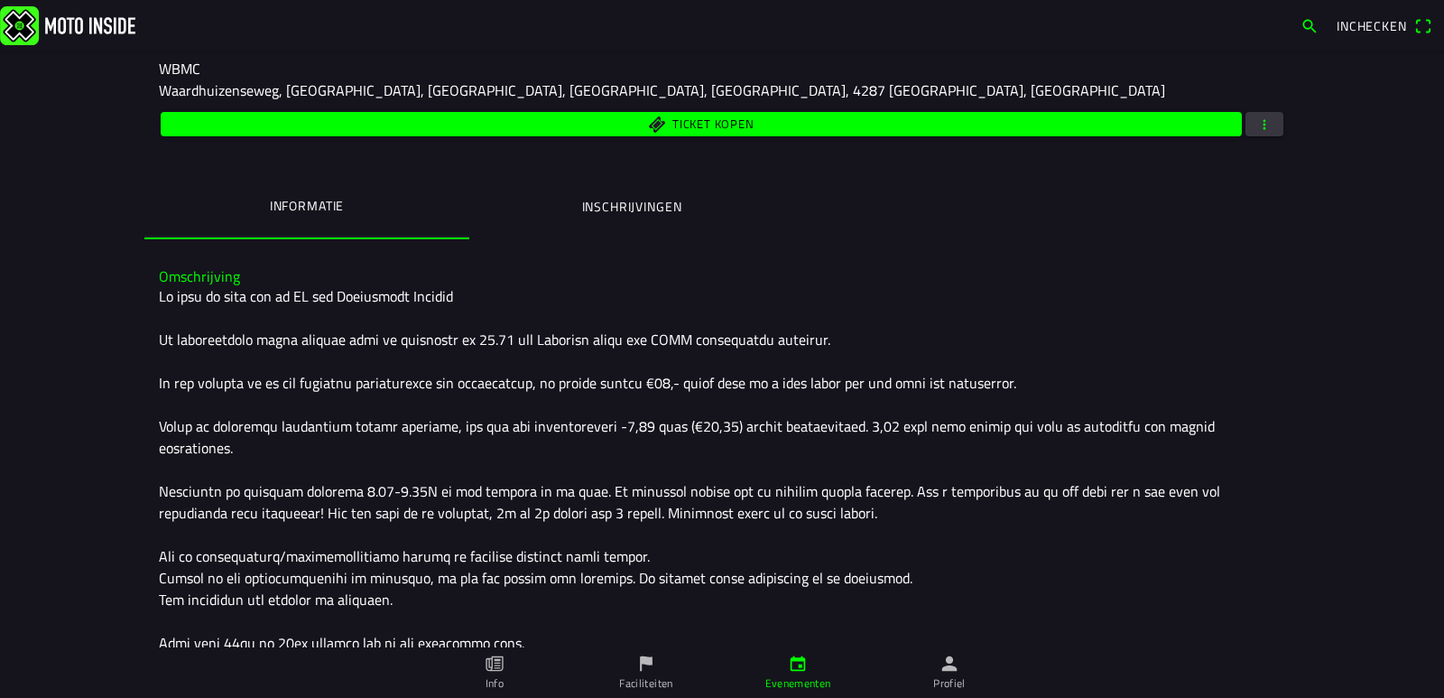
scroll to position [361, 0]
